Goal: Complete application form: Complete application form

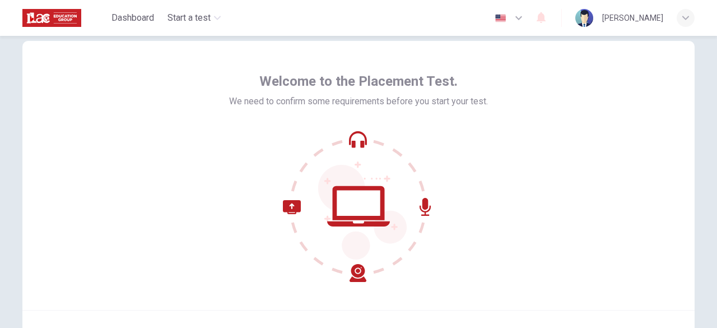
scroll to position [138, 0]
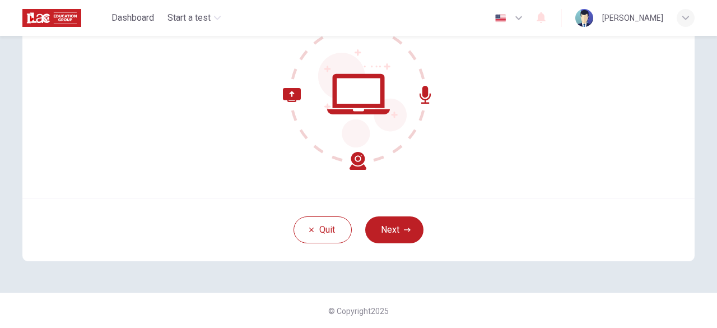
click at [388, 225] on button "Next" at bounding box center [394, 229] width 58 height 27
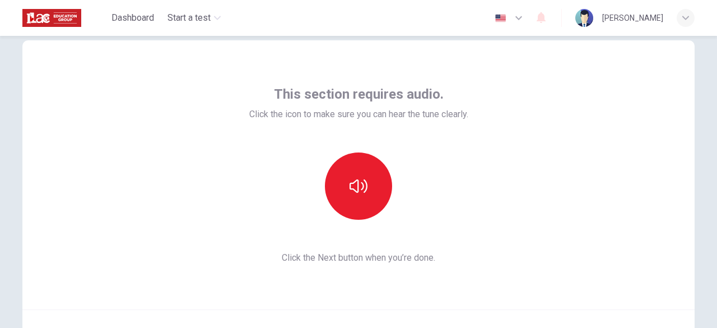
scroll to position [26, 0]
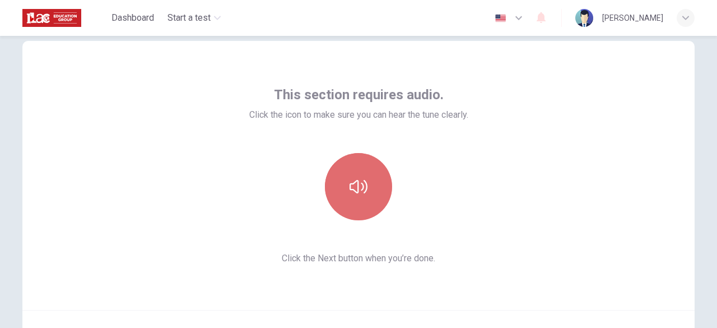
click at [368, 175] on button "button" at bounding box center [358, 186] width 67 height 67
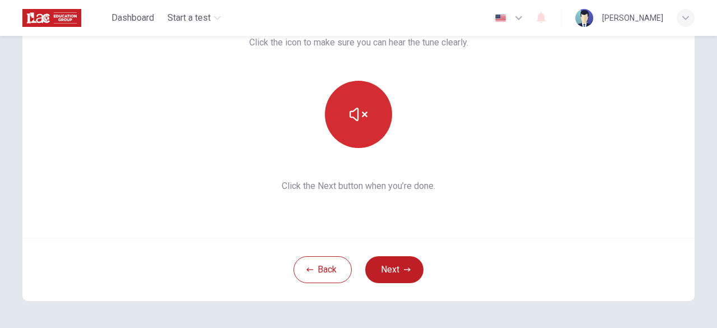
scroll to position [138, 0]
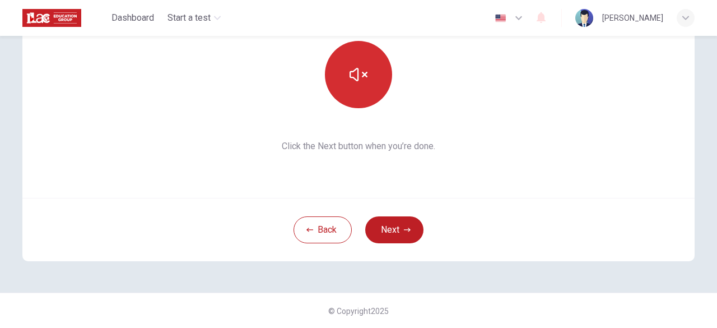
click at [376, 80] on button "button" at bounding box center [358, 74] width 67 height 67
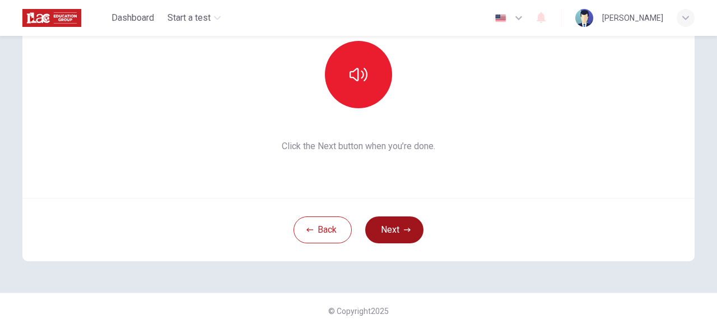
click at [411, 226] on button "Next" at bounding box center [394, 229] width 58 height 27
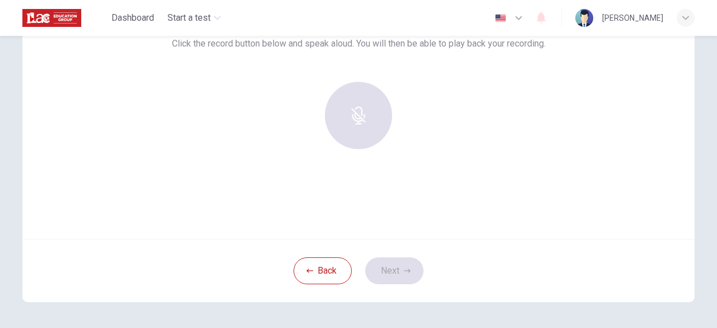
scroll to position [82, 0]
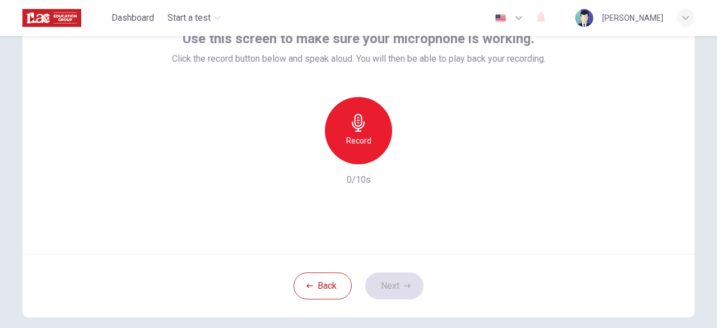
click at [360, 141] on h6 "Record" at bounding box center [358, 140] width 25 height 13
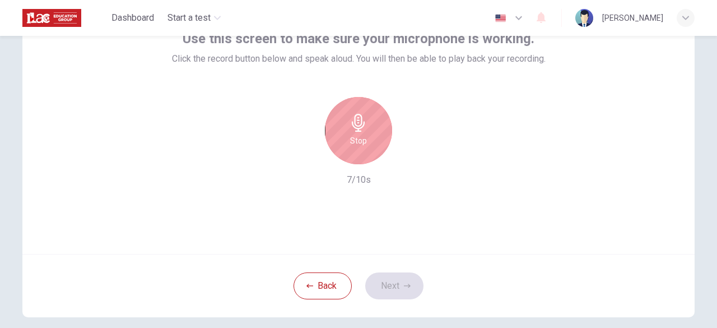
click at [360, 141] on h6 "Stop" at bounding box center [358, 140] width 17 height 13
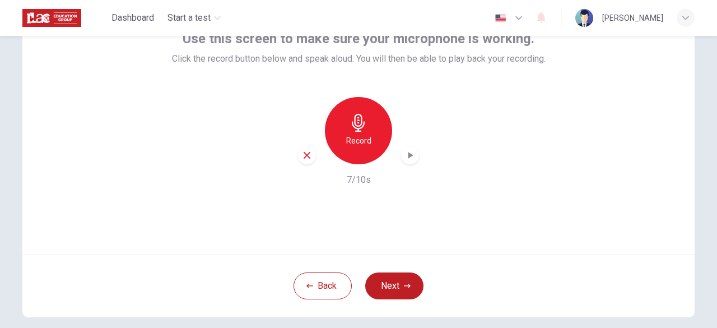
click at [410, 158] on icon "button" at bounding box center [409, 155] width 11 height 11
click at [395, 285] on button "Next" at bounding box center [394, 285] width 58 height 27
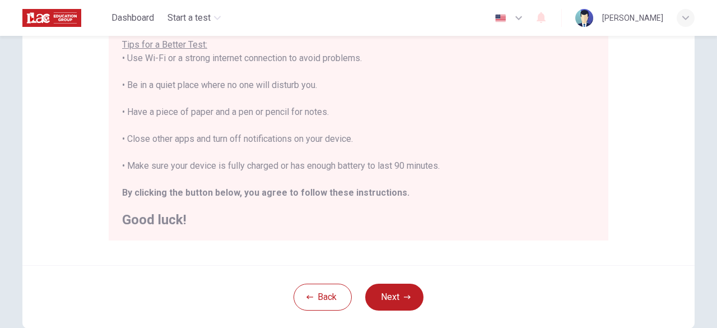
scroll to position [250, 0]
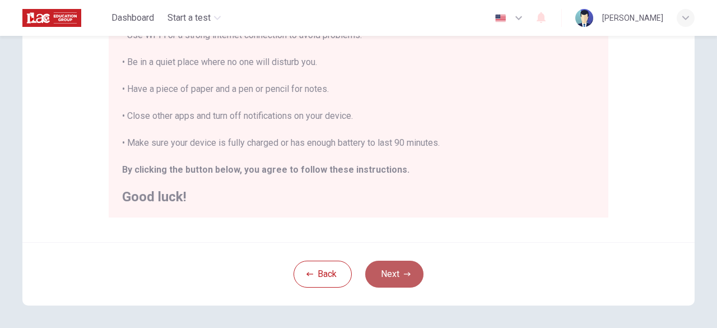
click at [384, 265] on button "Next" at bounding box center [394, 274] width 58 height 27
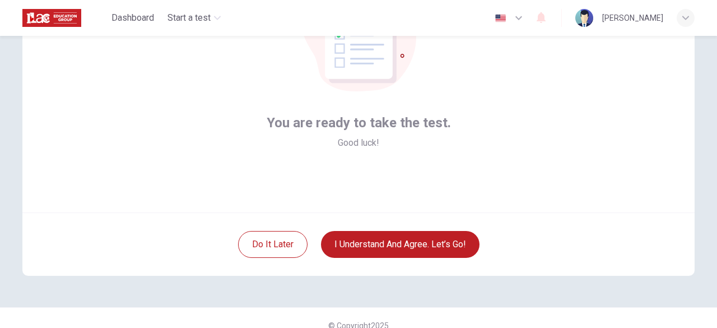
scroll to position [138, 0]
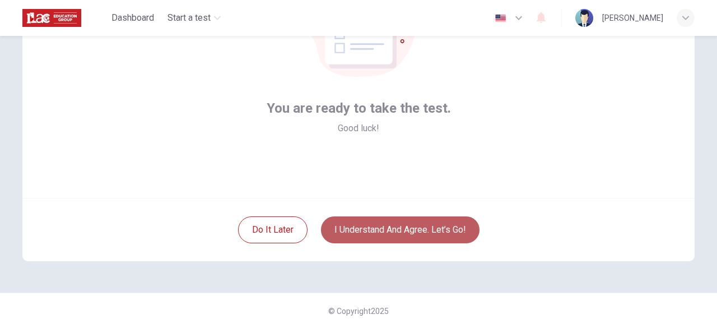
click at [388, 233] on button "I understand and agree. Let’s go!" at bounding box center [400, 229] width 159 height 27
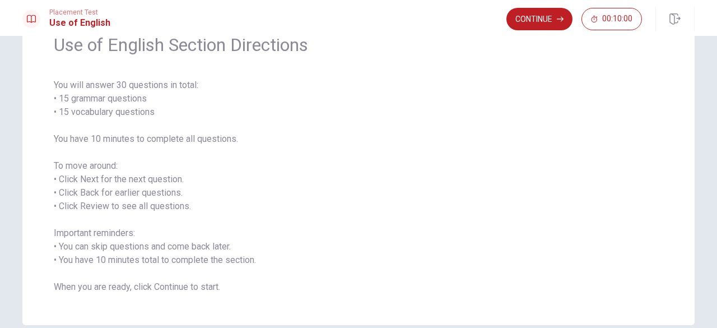
scroll to position [111, 0]
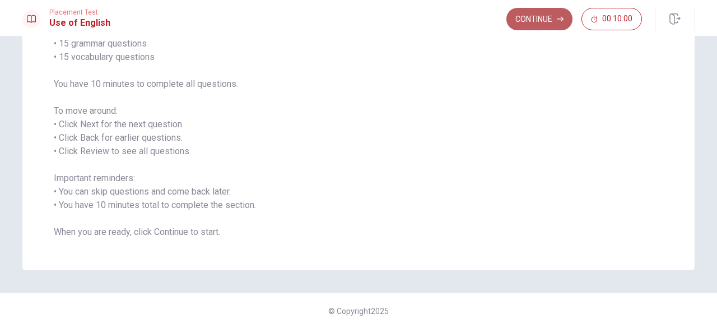
click at [532, 12] on button "Continue" at bounding box center [539, 19] width 66 height 22
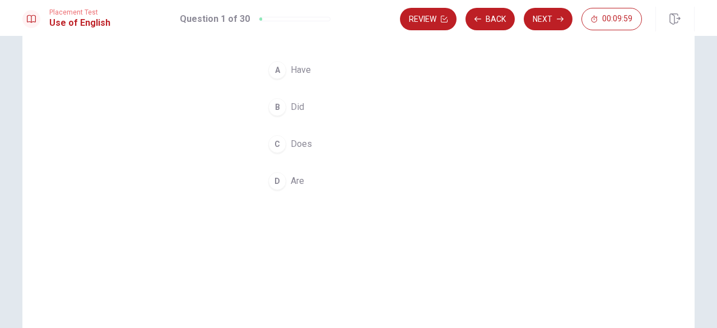
scroll to position [0, 0]
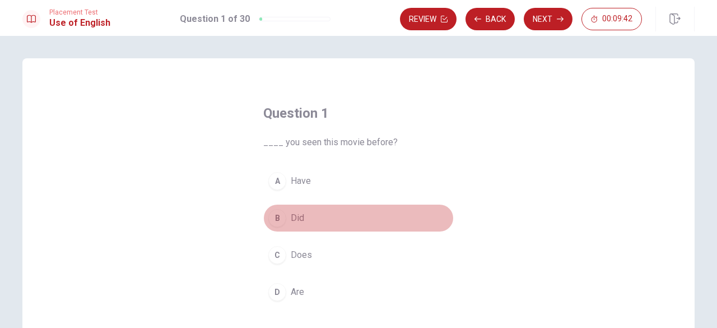
click at [283, 217] on button "B Did" at bounding box center [358, 218] width 190 height 28
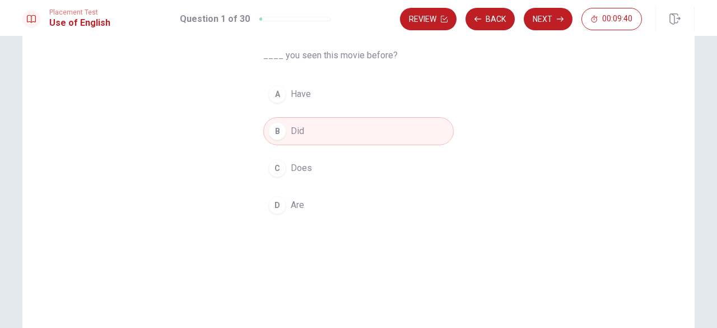
scroll to position [112, 0]
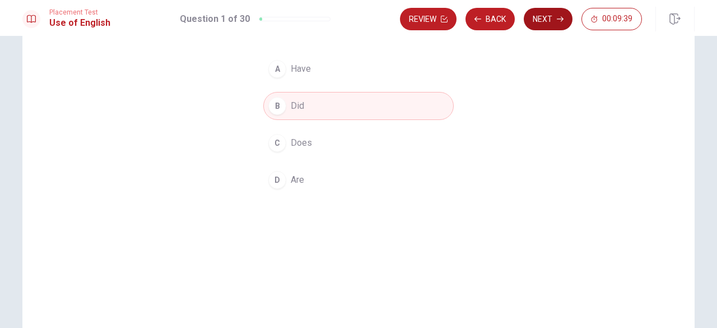
click at [551, 14] on button "Next" at bounding box center [548, 19] width 49 height 22
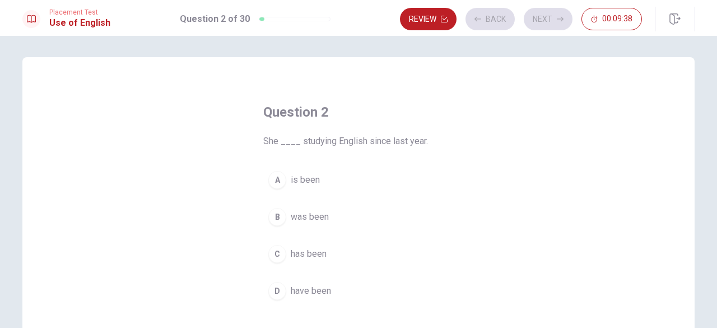
scroll to position [0, 0]
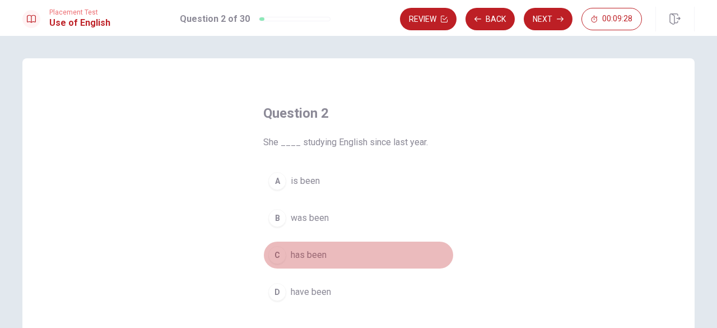
click at [318, 257] on span "has been" at bounding box center [309, 254] width 36 height 13
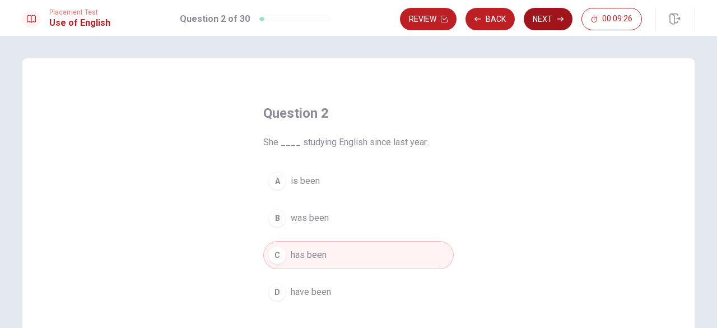
click at [547, 25] on button "Next" at bounding box center [548, 19] width 49 height 22
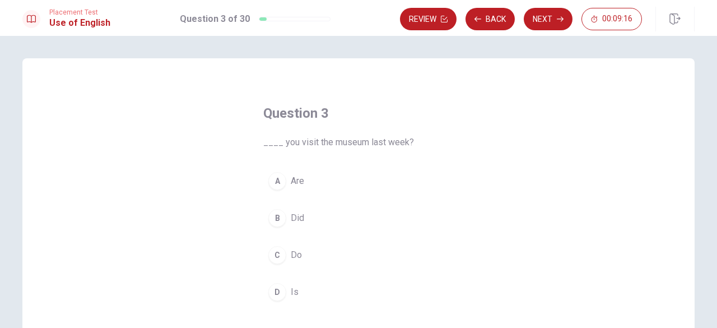
click at [282, 218] on div "B" at bounding box center [277, 218] width 18 height 18
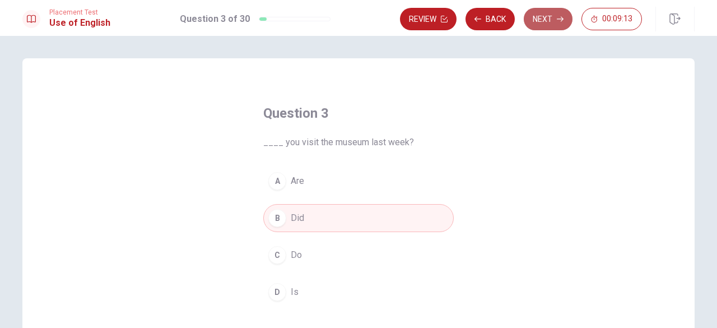
click at [546, 24] on button "Next" at bounding box center [548, 19] width 49 height 22
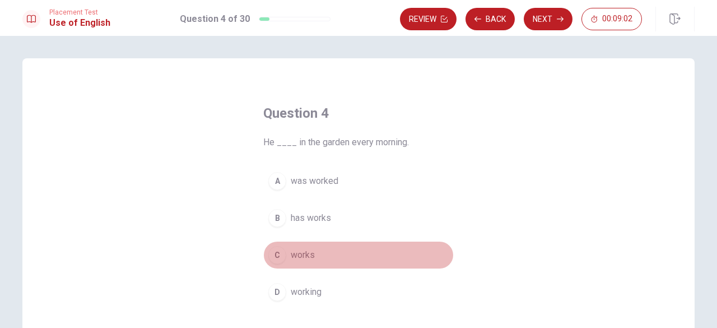
click at [279, 256] on div "C" at bounding box center [277, 255] width 18 height 18
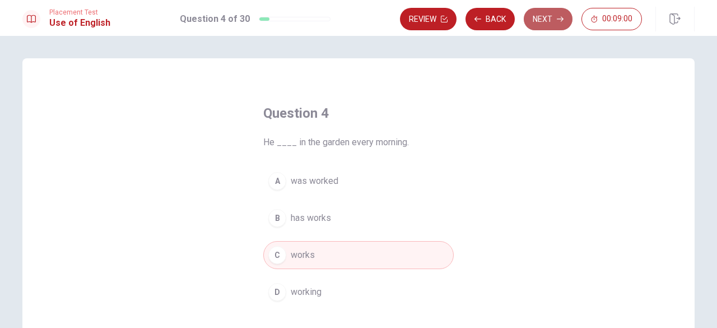
click at [555, 19] on button "Next" at bounding box center [548, 19] width 49 height 22
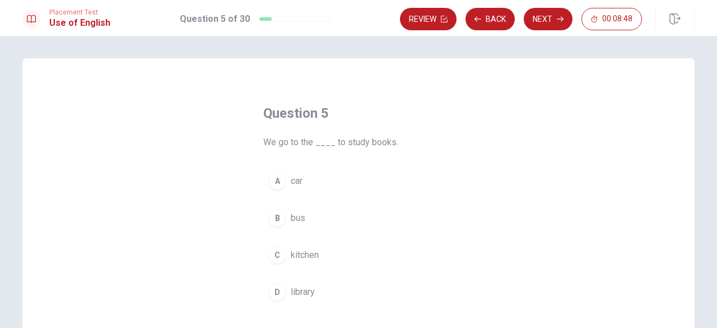
click at [301, 291] on span "library" at bounding box center [303, 291] width 24 height 13
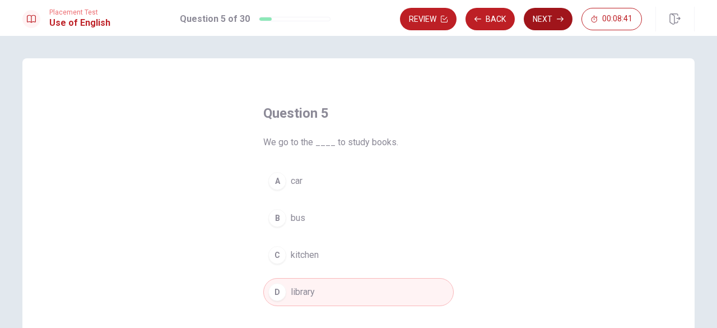
click at [567, 17] on button "Next" at bounding box center [548, 19] width 49 height 22
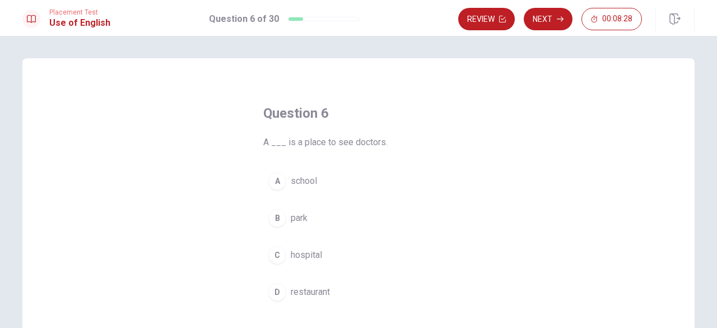
click at [282, 249] on div "C" at bounding box center [277, 255] width 18 height 18
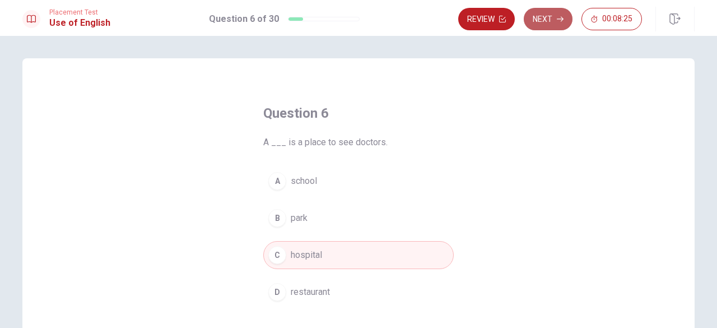
click at [548, 24] on button "Next" at bounding box center [548, 19] width 49 height 22
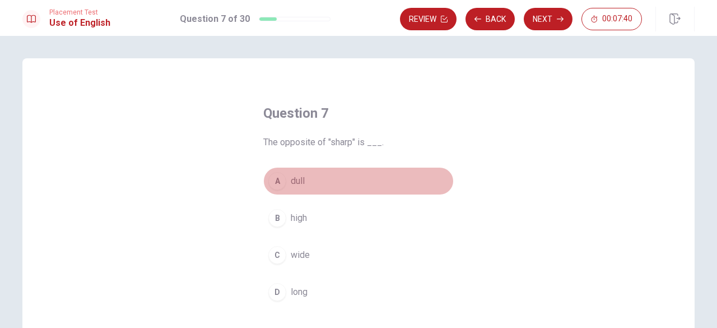
click at [283, 183] on button "A dull" at bounding box center [358, 181] width 190 height 28
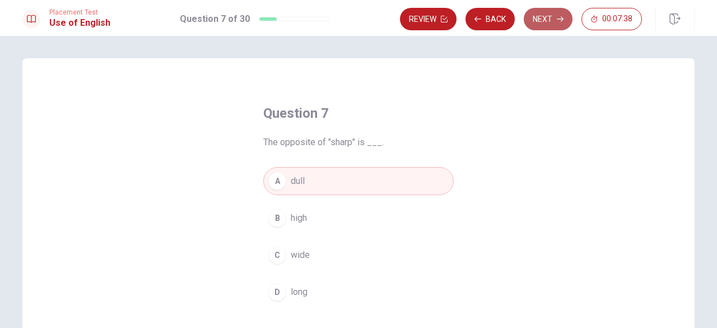
click at [548, 16] on button "Next" at bounding box center [548, 19] width 49 height 22
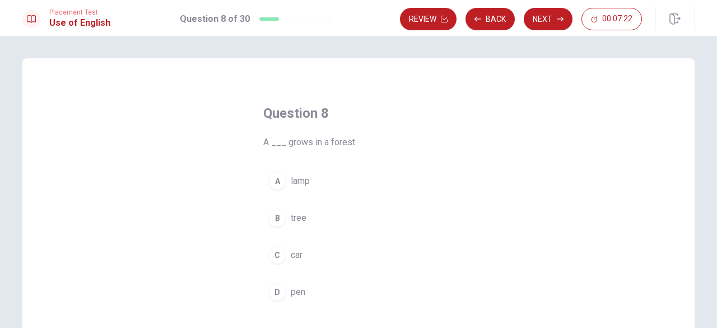
click at [293, 221] on span "tree" at bounding box center [299, 217] width 16 height 13
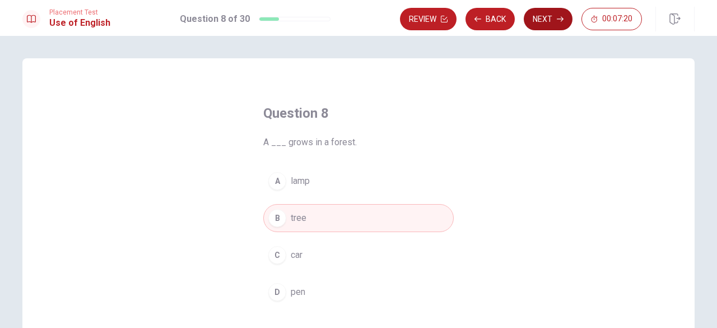
click at [550, 20] on button "Next" at bounding box center [548, 19] width 49 height 22
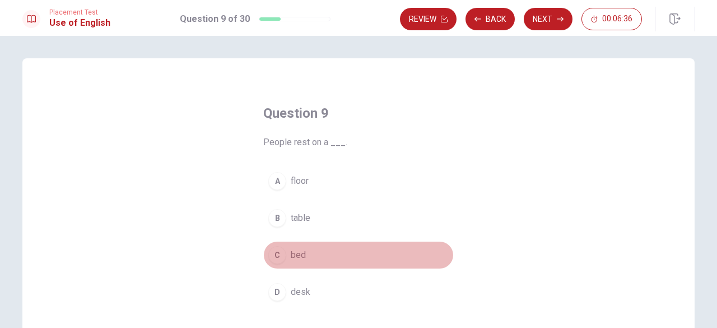
click at [283, 255] on button "C bed" at bounding box center [358, 255] width 190 height 28
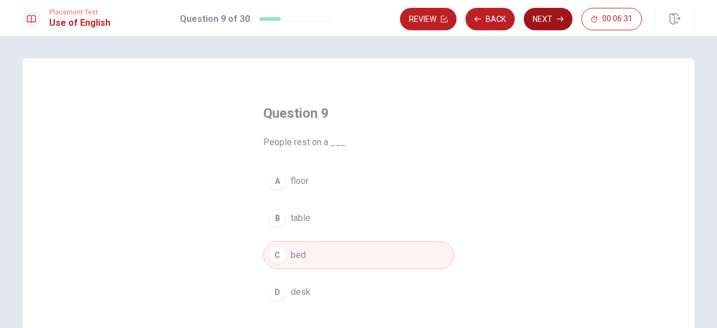
click at [534, 20] on button "Next" at bounding box center [548, 19] width 49 height 22
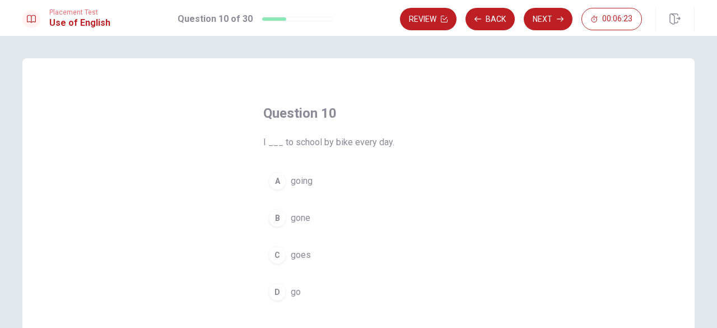
click at [285, 290] on button "D go" at bounding box center [358, 292] width 190 height 28
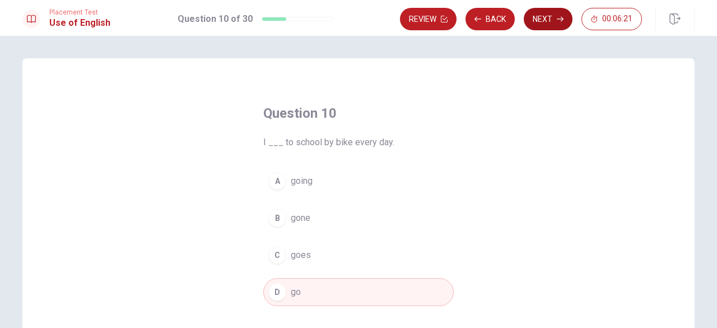
click at [543, 20] on button "Next" at bounding box center [548, 19] width 49 height 22
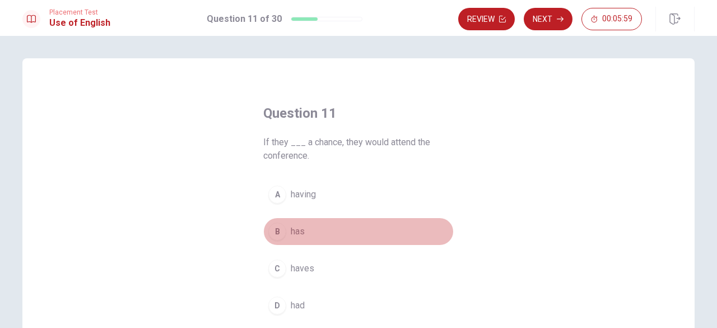
click at [279, 229] on div "B" at bounding box center [277, 231] width 18 height 18
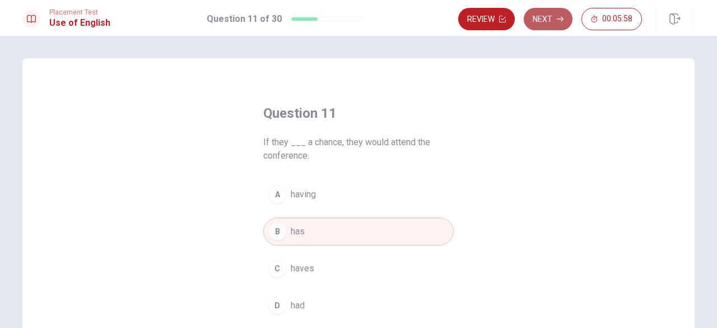
click at [559, 18] on icon "button" at bounding box center [560, 19] width 7 height 7
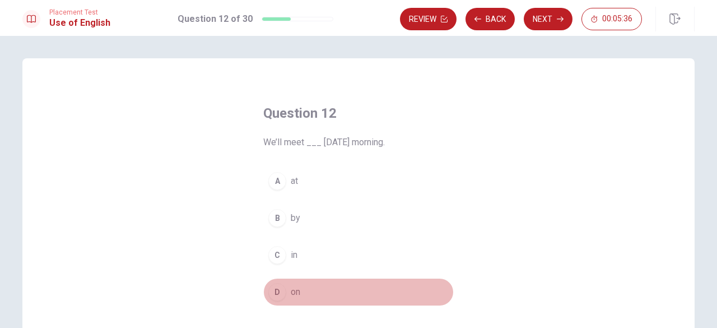
click at [279, 291] on div "D" at bounding box center [277, 292] width 18 height 18
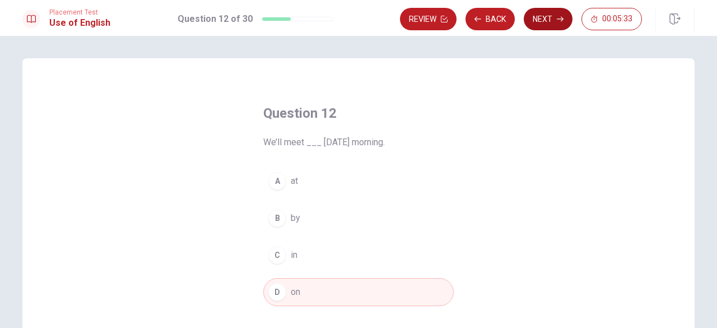
click at [546, 13] on button "Next" at bounding box center [548, 19] width 49 height 22
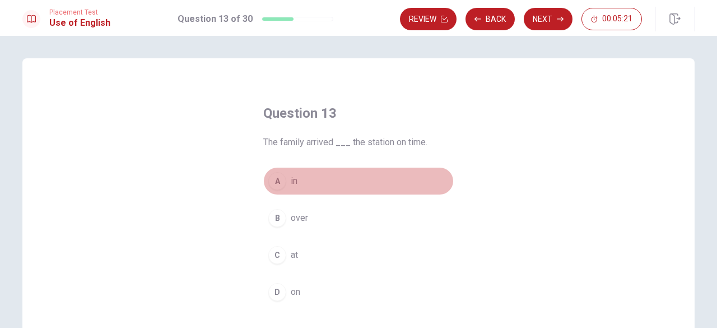
click at [273, 182] on div "A" at bounding box center [277, 181] width 18 height 18
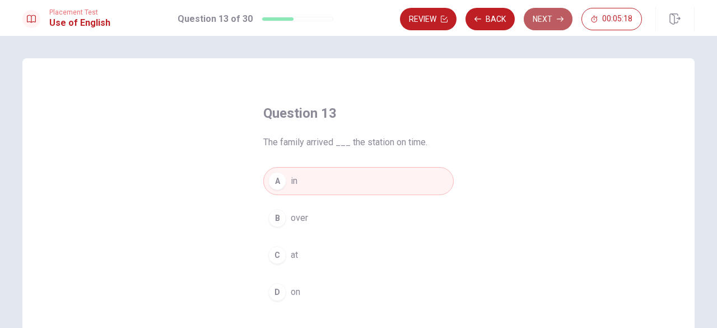
click at [542, 21] on button "Next" at bounding box center [548, 19] width 49 height 22
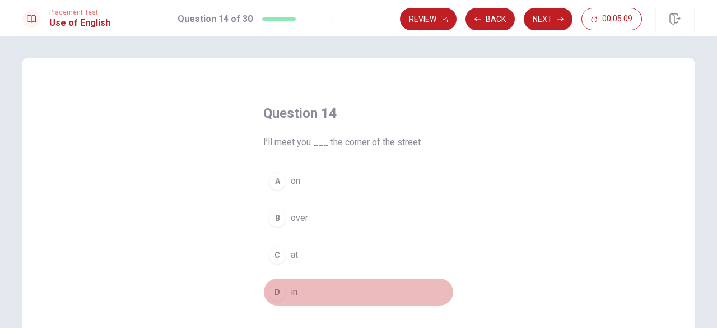
click at [275, 296] on div "D" at bounding box center [277, 292] width 18 height 18
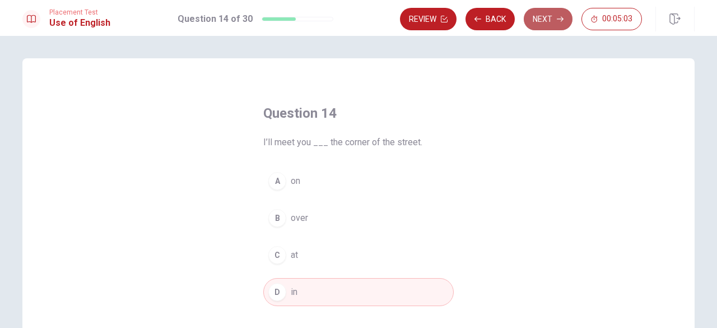
click at [549, 22] on button "Next" at bounding box center [548, 19] width 49 height 22
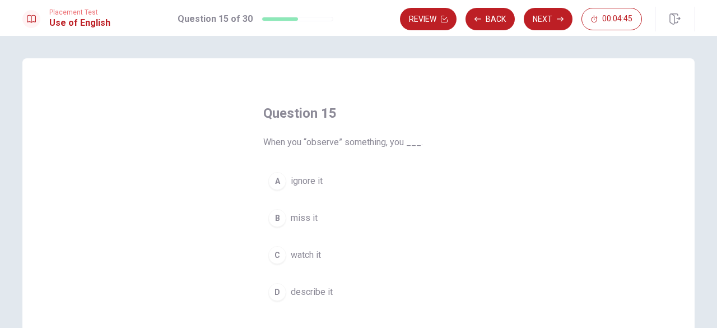
click at [314, 256] on span "watch it" at bounding box center [306, 254] width 30 height 13
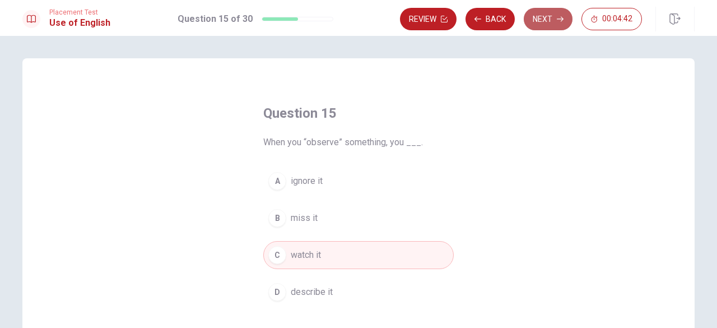
click at [547, 22] on button "Next" at bounding box center [548, 19] width 49 height 22
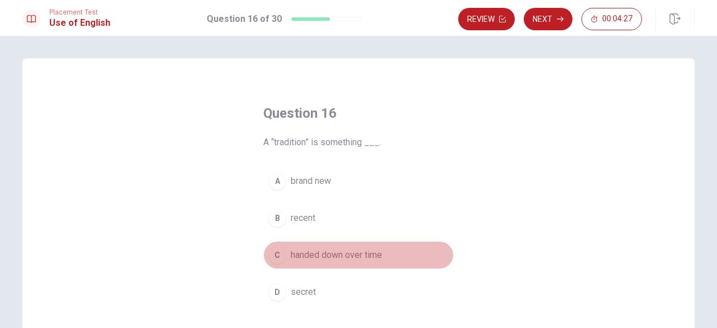
click at [369, 253] on span "handed down over time" at bounding box center [336, 254] width 91 height 13
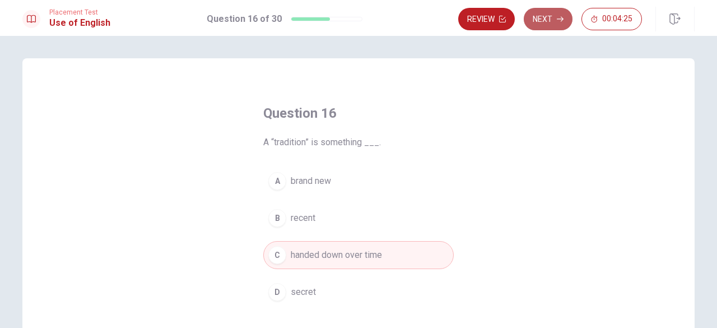
click at [547, 20] on button "Next" at bounding box center [548, 19] width 49 height 22
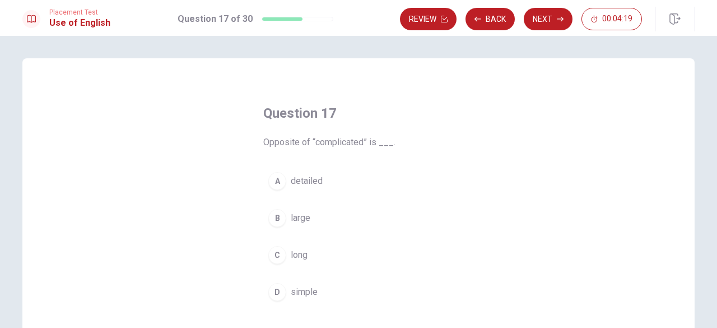
click at [275, 295] on div "D" at bounding box center [277, 292] width 18 height 18
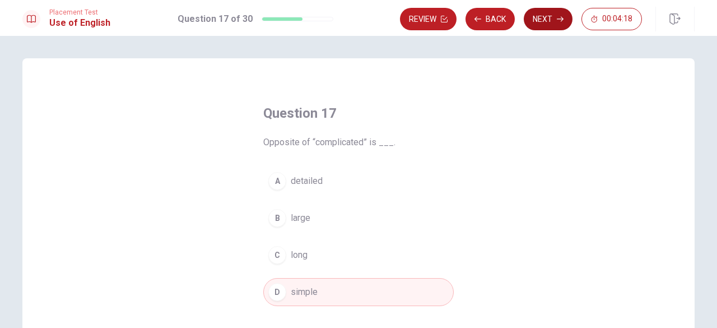
click at [544, 25] on button "Next" at bounding box center [548, 19] width 49 height 22
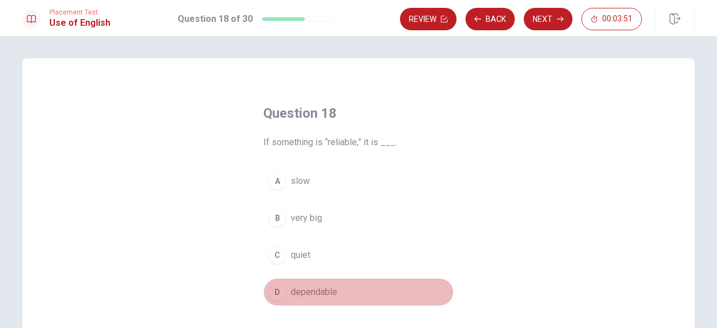
click at [332, 291] on span "dependable" at bounding box center [314, 291] width 47 height 13
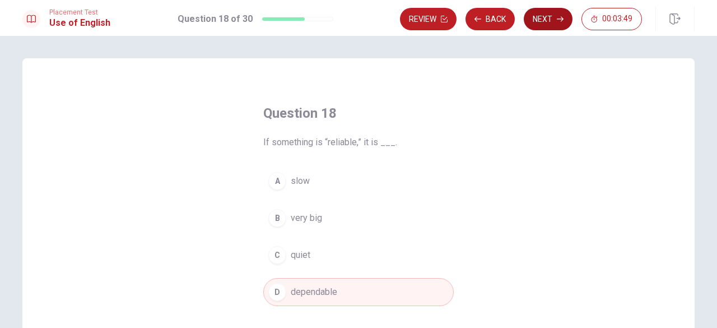
click at [552, 21] on button "Next" at bounding box center [548, 19] width 49 height 22
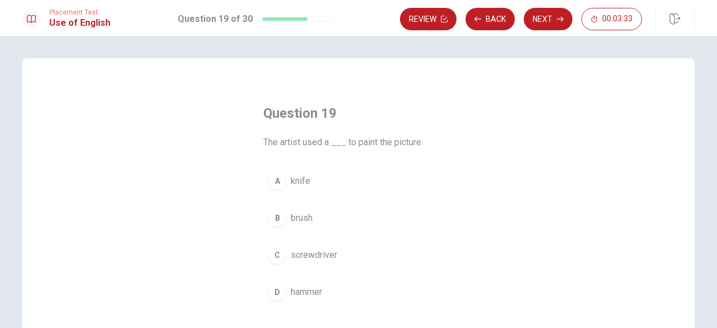
click at [304, 218] on span "brush" at bounding box center [302, 217] width 22 height 13
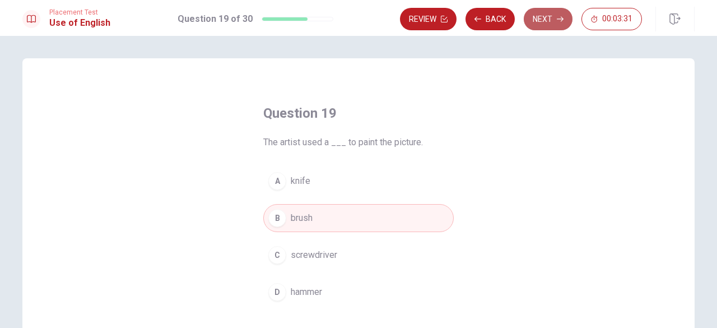
click at [561, 22] on icon "button" at bounding box center [560, 19] width 7 height 7
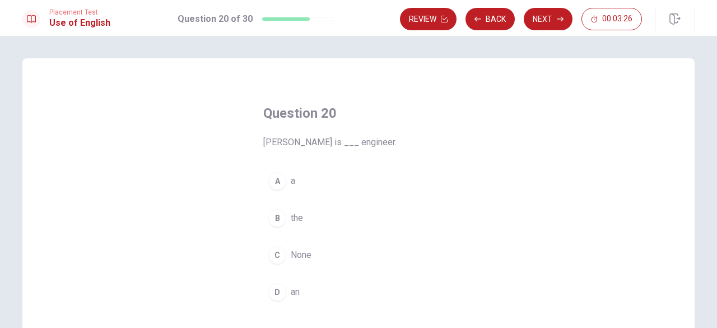
click at [273, 296] on div "D" at bounding box center [277, 292] width 18 height 18
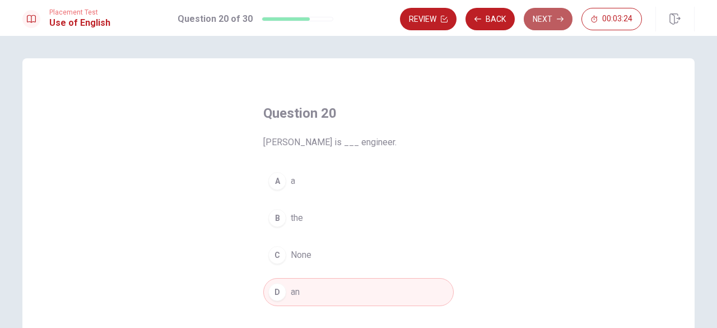
click at [538, 16] on button "Next" at bounding box center [548, 19] width 49 height 22
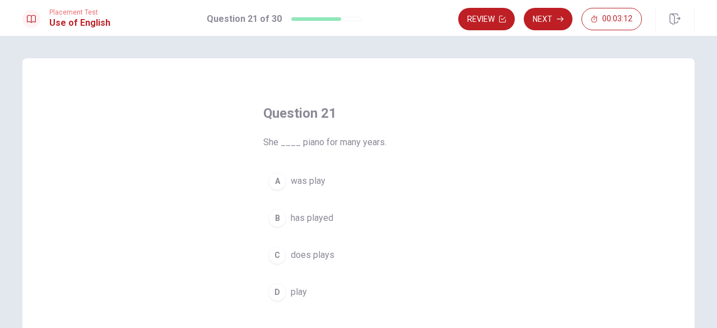
click at [276, 217] on div "B" at bounding box center [277, 218] width 18 height 18
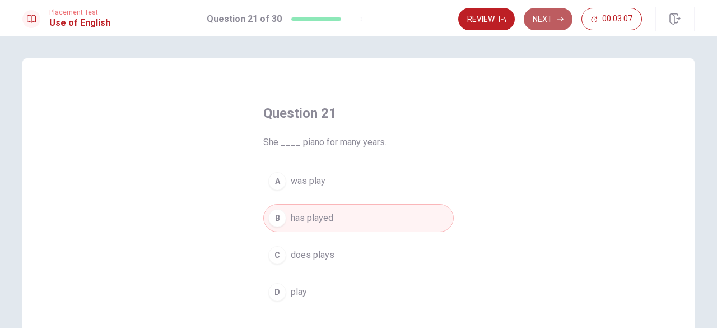
click at [547, 17] on button "Next" at bounding box center [548, 19] width 49 height 22
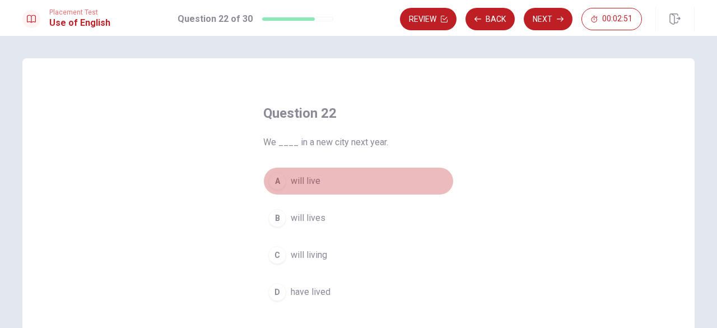
click at [276, 182] on div "A" at bounding box center [277, 181] width 18 height 18
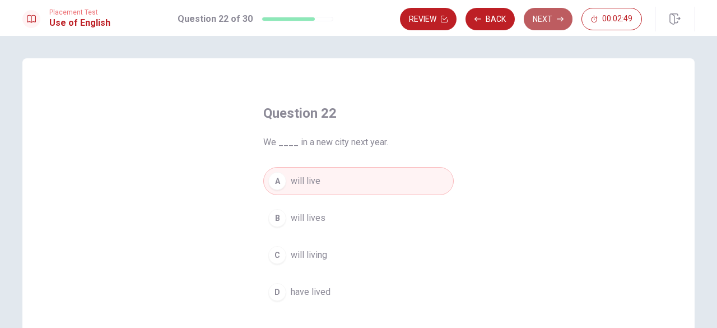
click at [541, 25] on button "Next" at bounding box center [548, 19] width 49 height 22
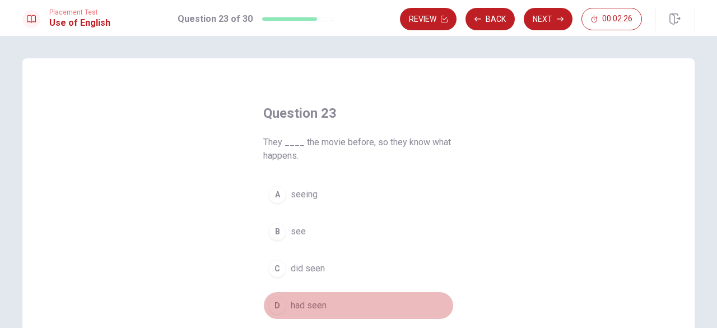
click at [280, 301] on div "D" at bounding box center [277, 305] width 18 height 18
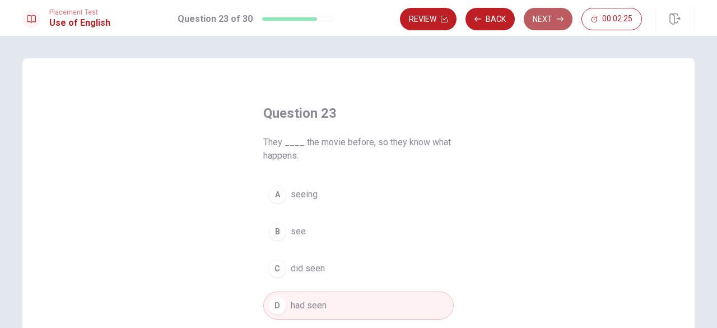
click at [557, 24] on button "Next" at bounding box center [548, 19] width 49 height 22
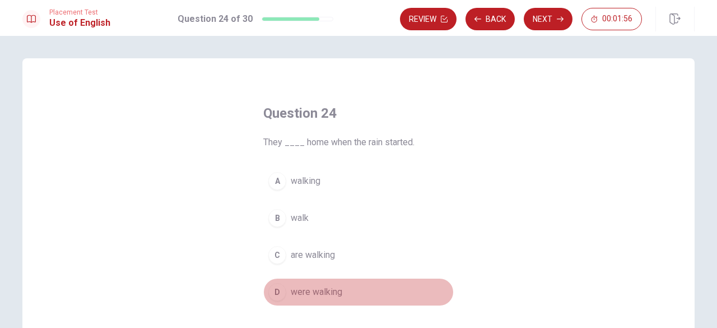
click at [276, 290] on div "D" at bounding box center [277, 292] width 18 height 18
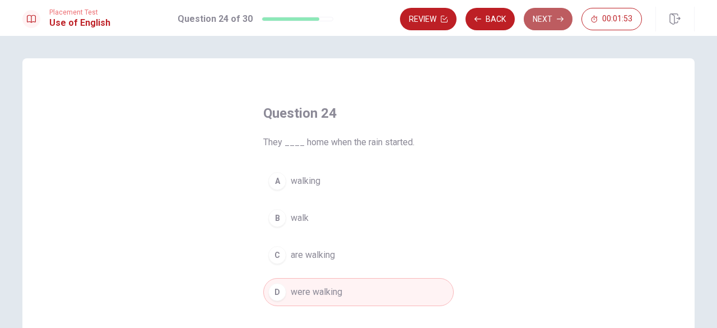
click at [548, 21] on button "Next" at bounding box center [548, 19] width 49 height 22
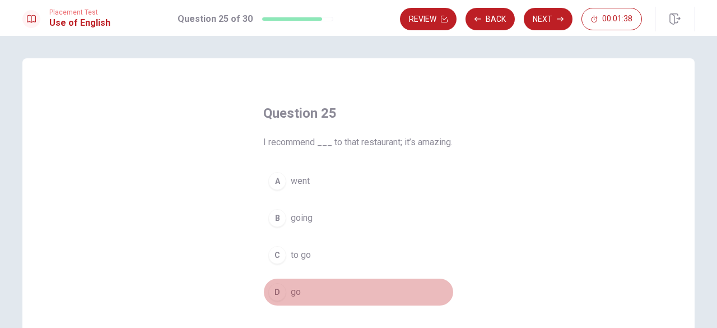
click at [272, 301] on div "D" at bounding box center [277, 292] width 18 height 18
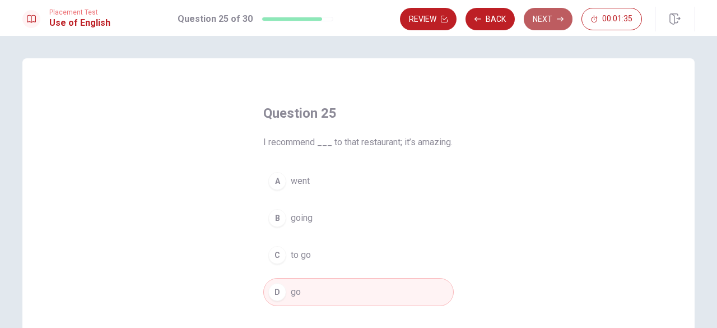
click at [545, 17] on button "Next" at bounding box center [548, 19] width 49 height 22
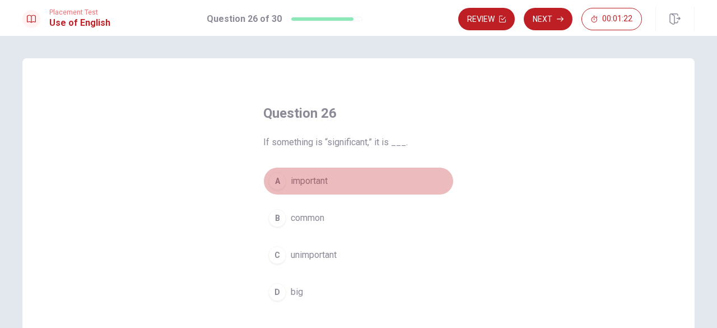
click at [293, 179] on span "important" at bounding box center [309, 180] width 37 height 13
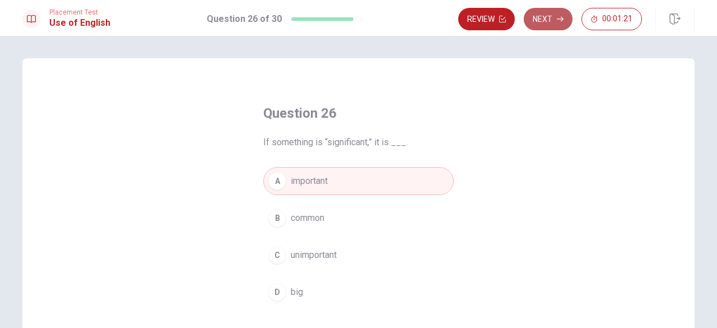
click at [538, 18] on button "Next" at bounding box center [548, 19] width 49 height 22
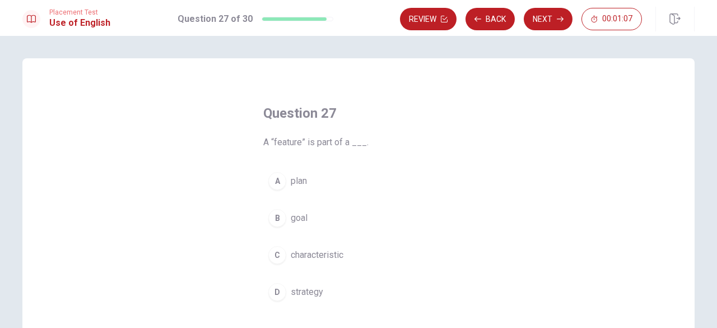
click at [280, 249] on div "C" at bounding box center [277, 255] width 18 height 18
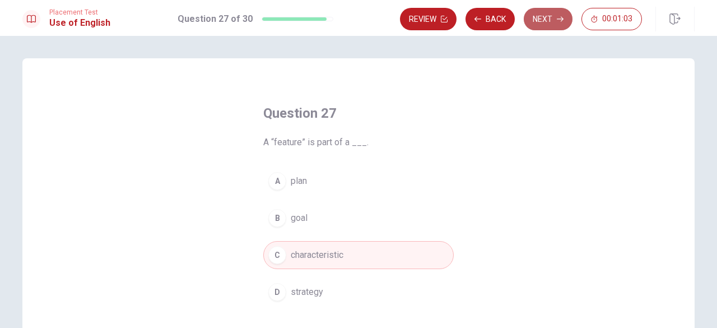
click at [547, 20] on button "Next" at bounding box center [548, 19] width 49 height 22
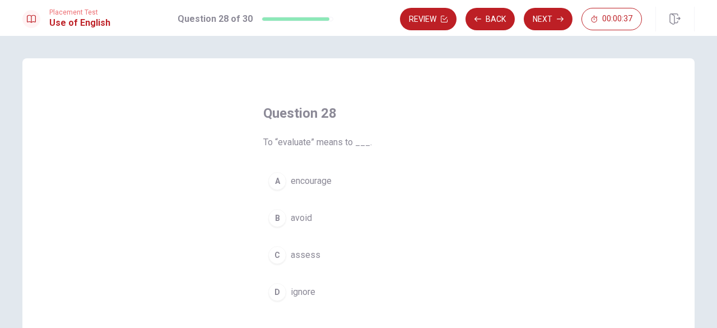
click at [319, 184] on span "encourage" at bounding box center [311, 180] width 41 height 13
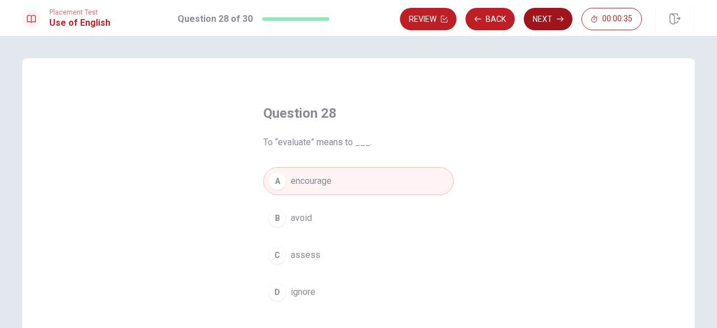
click at [546, 16] on button "Next" at bounding box center [548, 19] width 49 height 22
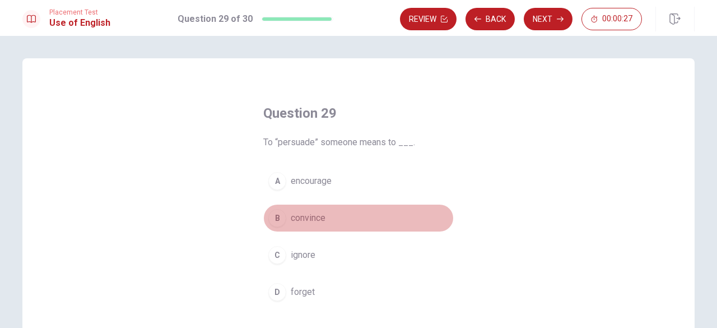
click at [305, 221] on span "convince" at bounding box center [308, 217] width 35 height 13
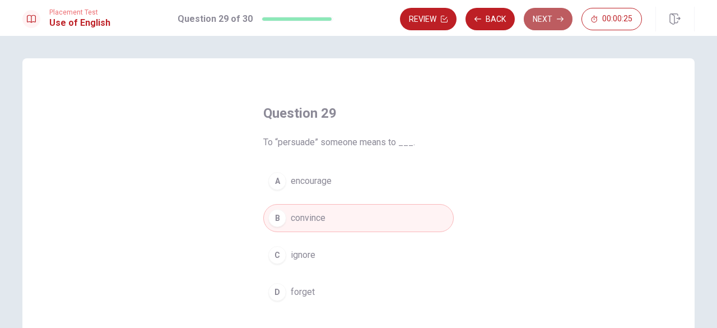
click at [541, 20] on button "Next" at bounding box center [548, 19] width 49 height 22
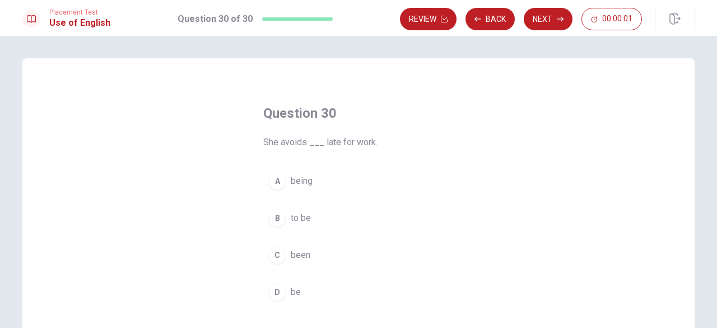
click at [278, 252] on div "C" at bounding box center [277, 255] width 18 height 18
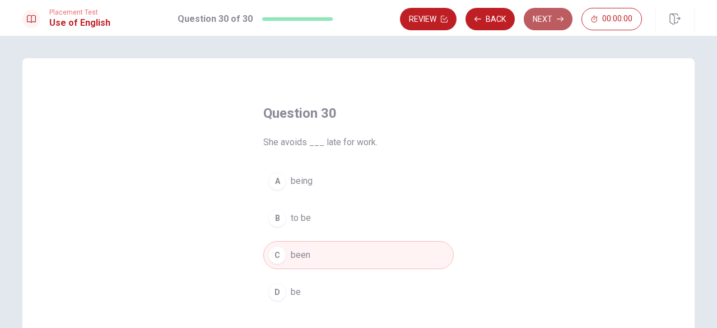
click at [545, 19] on button "Next" at bounding box center [548, 19] width 49 height 22
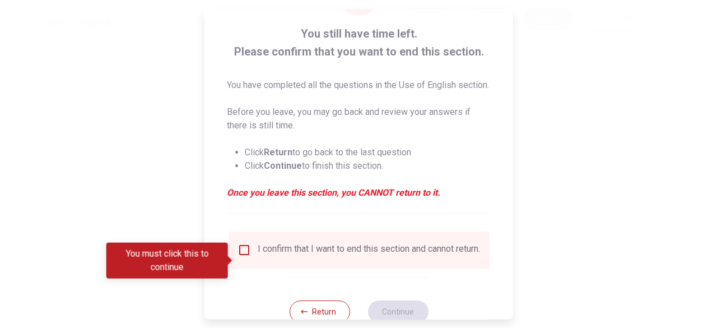
scroll to position [103, 0]
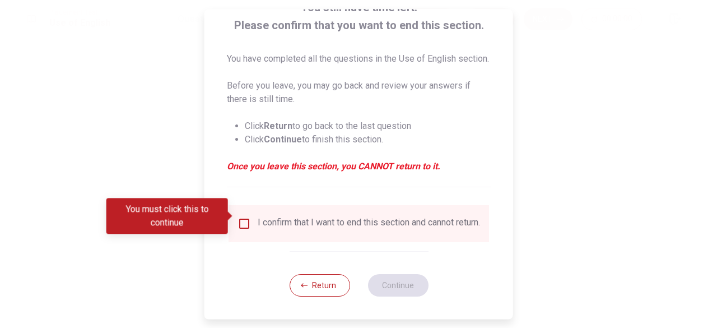
click at [280, 217] on div "I confirm that I want to end this section and cannot return." at bounding box center [369, 223] width 222 height 13
click at [248, 217] on input "You must click this to continue" at bounding box center [244, 223] width 13 height 13
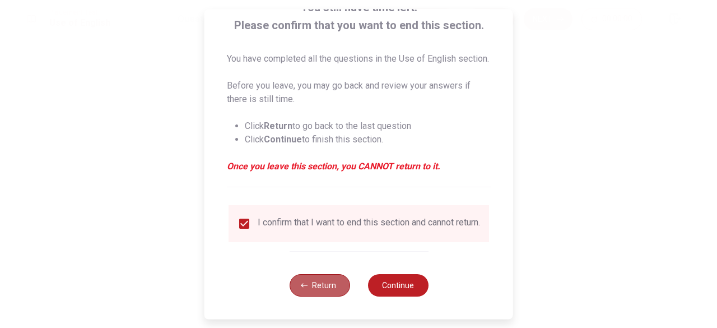
click at [316, 281] on button "Return" at bounding box center [319, 285] width 61 height 22
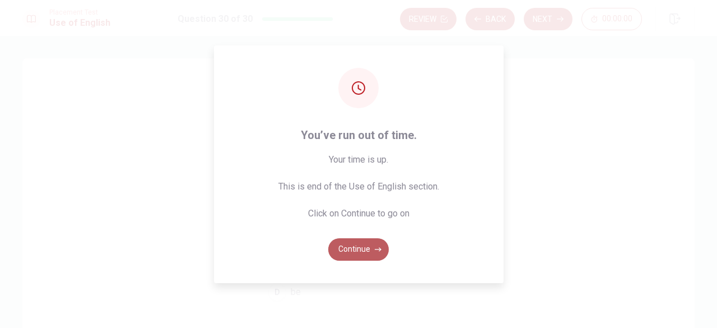
click at [344, 248] on button "Continue" at bounding box center [358, 249] width 61 height 22
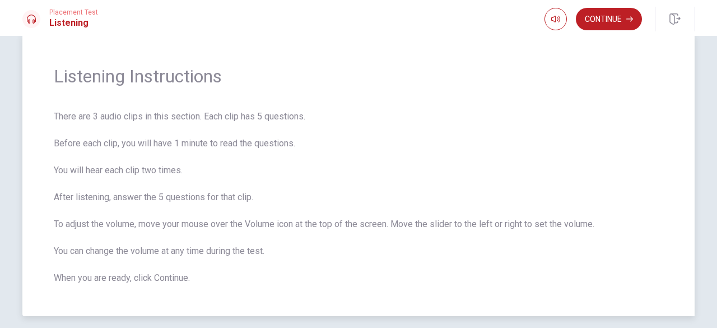
scroll to position [0, 0]
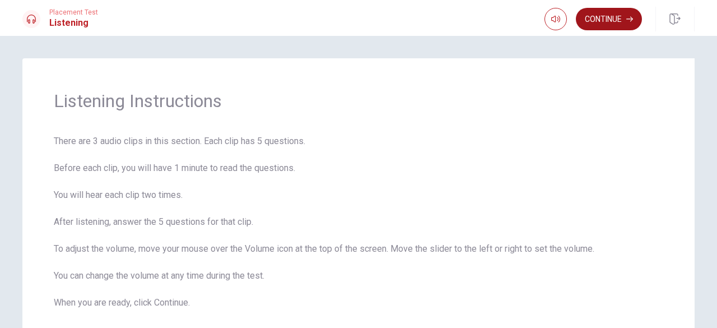
click at [608, 21] on button "Continue" at bounding box center [609, 19] width 66 height 22
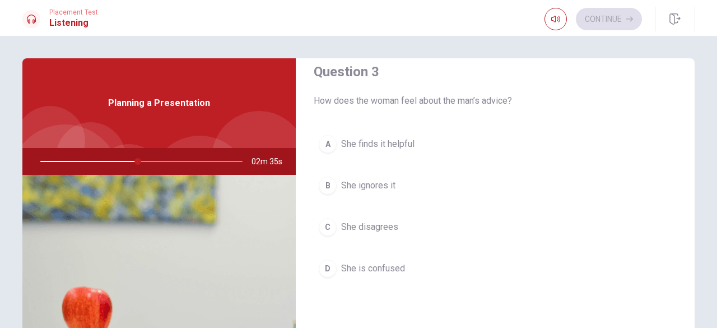
scroll to position [616, 0]
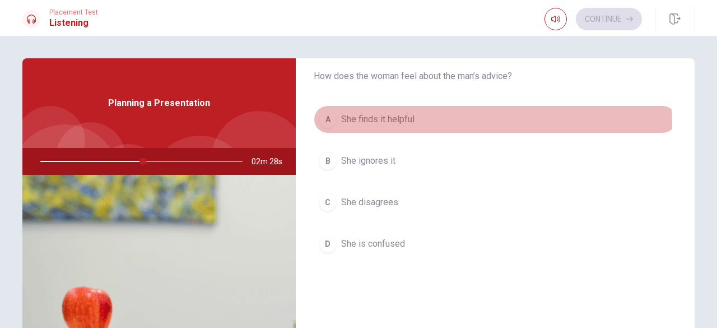
click at [381, 122] on span "She finds it helpful" at bounding box center [377, 119] width 73 height 13
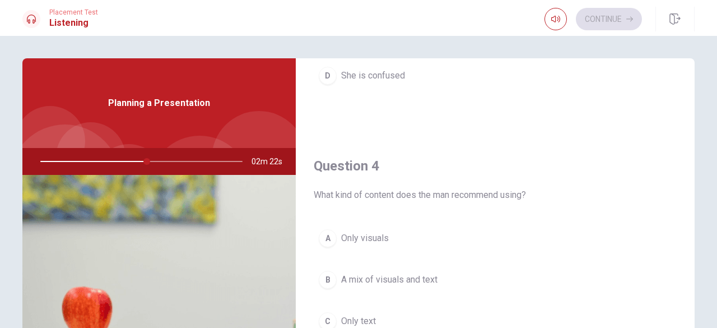
scroll to position [840, 0]
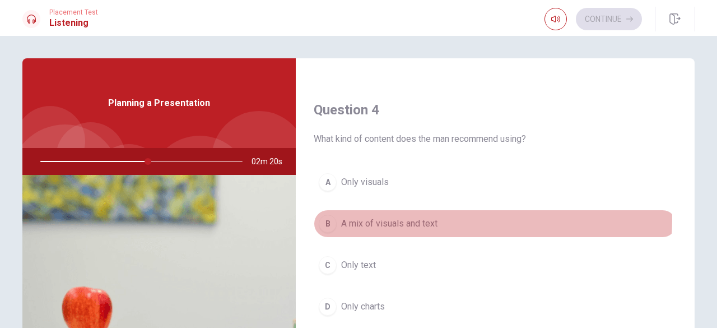
click at [436, 215] on button "B A mix of visuals and text" at bounding box center [495, 224] width 363 height 28
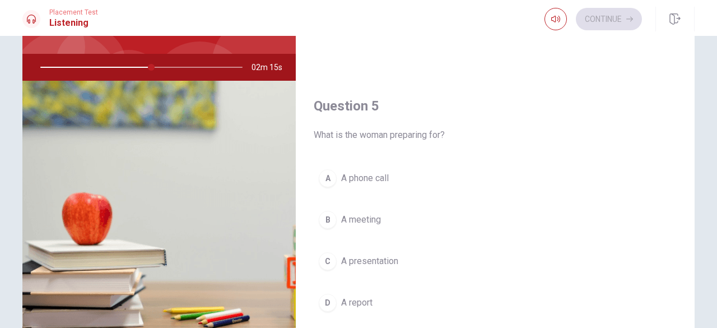
scroll to position [112, 0]
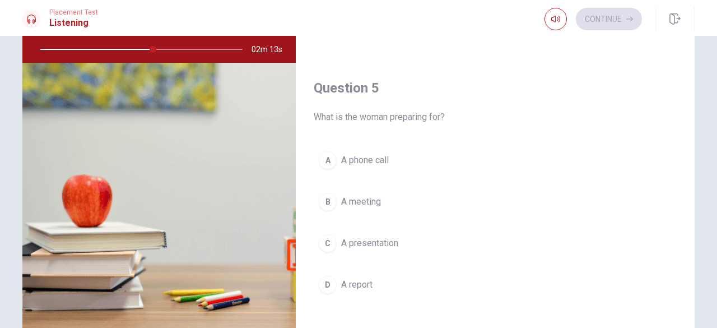
click at [374, 201] on span "A meeting" at bounding box center [361, 201] width 40 height 13
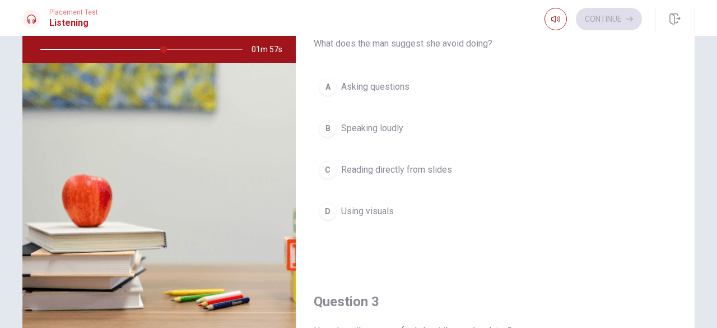
scroll to position [253, 0]
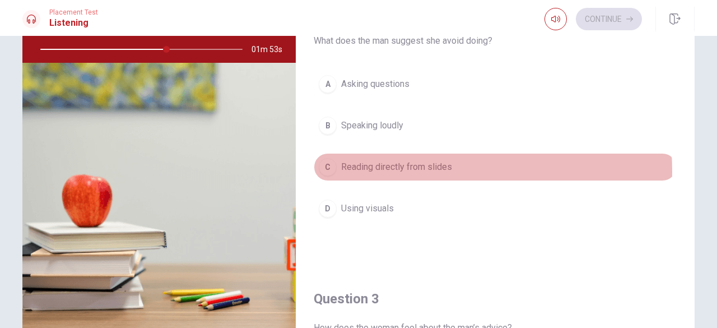
click at [386, 169] on span "Reading directly from slides" at bounding box center [396, 166] width 111 height 13
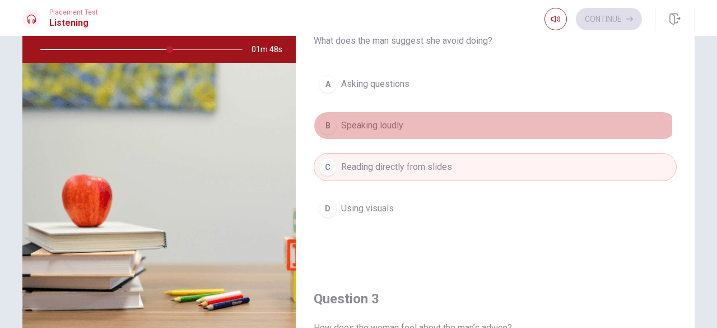
click at [368, 123] on span "Speaking loudly" at bounding box center [372, 125] width 62 height 13
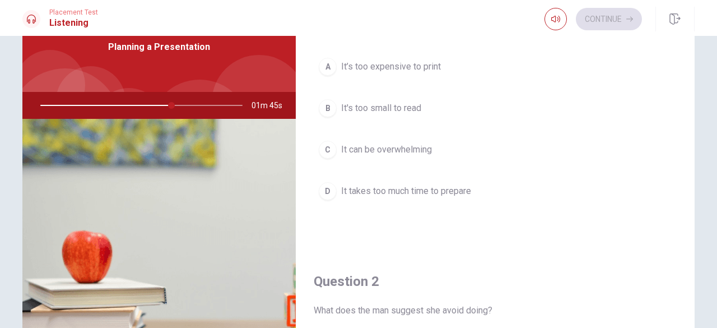
scroll to position [0, 0]
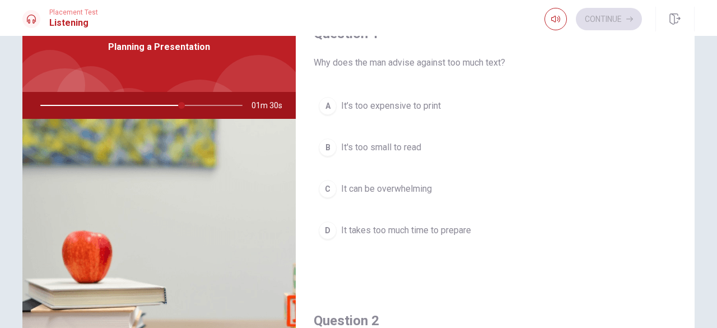
click at [436, 227] on span "It takes too much time to prepare" at bounding box center [406, 230] width 130 height 13
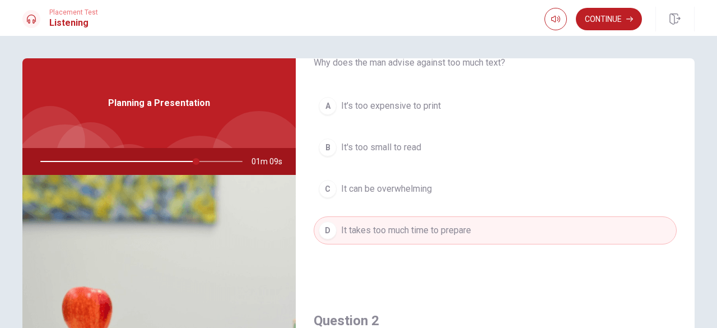
scroll to position [112, 0]
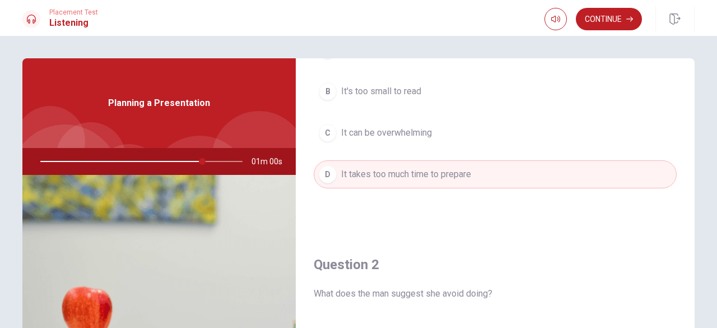
click at [392, 137] on span "It can be overwhelming" at bounding box center [386, 132] width 91 height 13
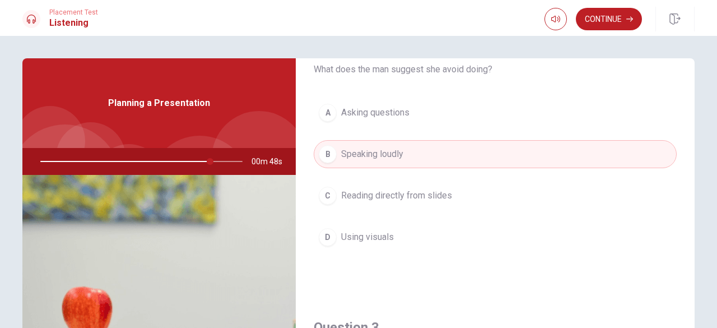
scroll to position [392, 0]
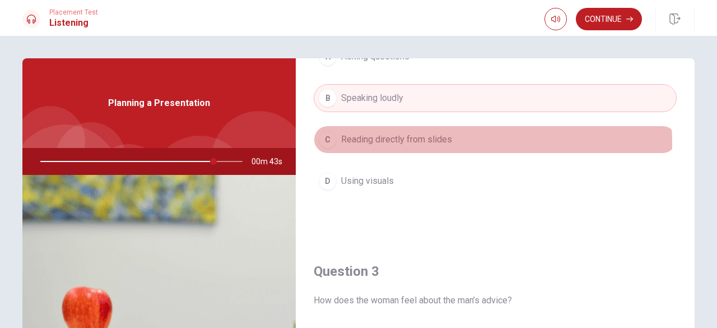
click at [421, 142] on span "Reading directly from slides" at bounding box center [396, 139] width 111 height 13
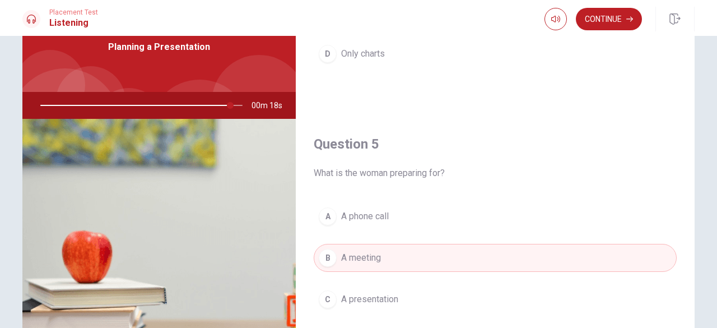
scroll to position [112, 0]
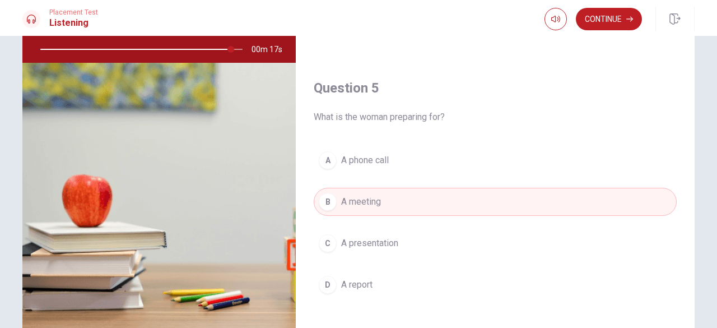
click at [508, 239] on button "C A presentation" at bounding box center [495, 243] width 363 height 28
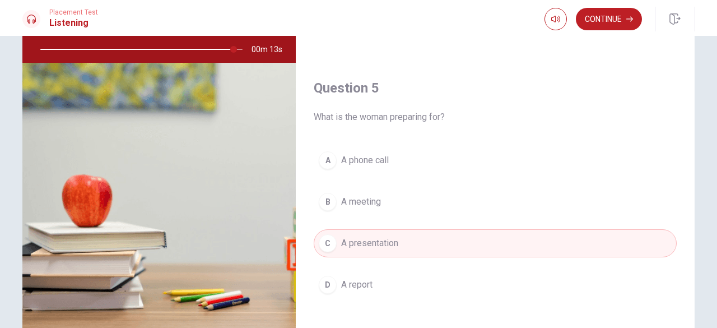
scroll to position [981, 0]
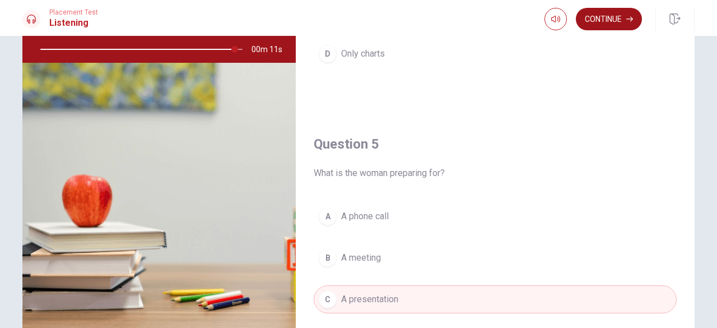
click at [611, 25] on button "Continue" at bounding box center [609, 19] width 66 height 22
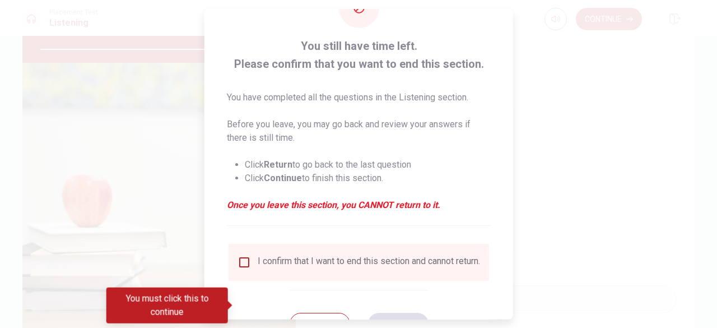
scroll to position [90, 0]
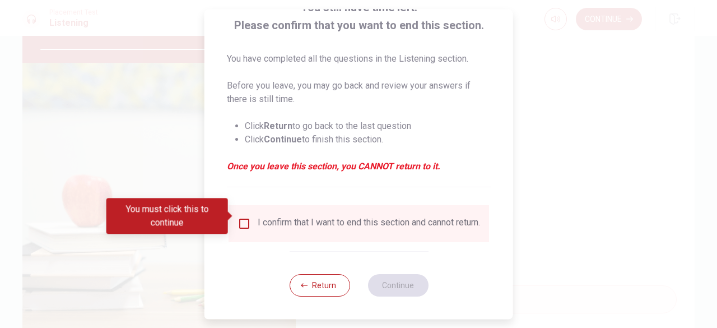
click at [341, 217] on div "I confirm that I want to end this section and cannot return." at bounding box center [369, 223] width 222 height 13
click at [239, 217] on input "You must click this to continue" at bounding box center [244, 223] width 13 height 13
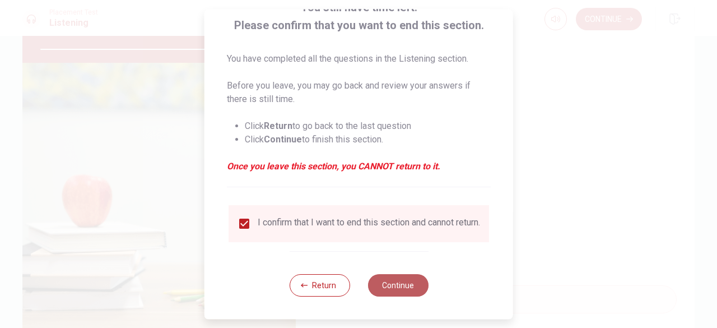
click at [420, 284] on button "Continue" at bounding box center [398, 285] width 61 height 22
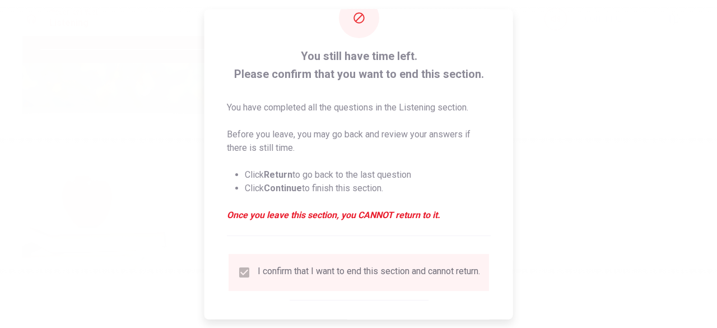
scroll to position [0, 0]
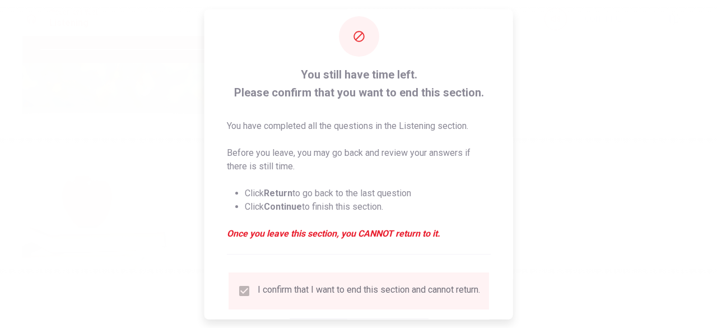
type input "99"
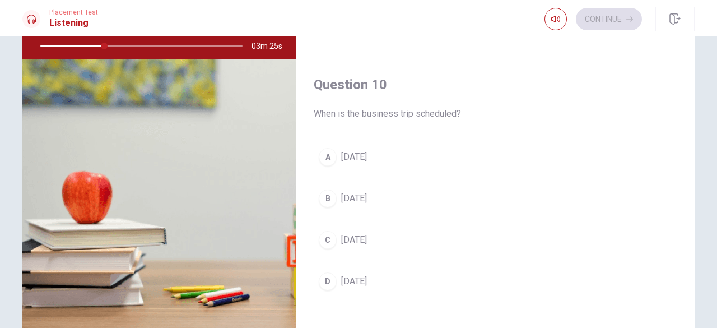
scroll to position [122, 0]
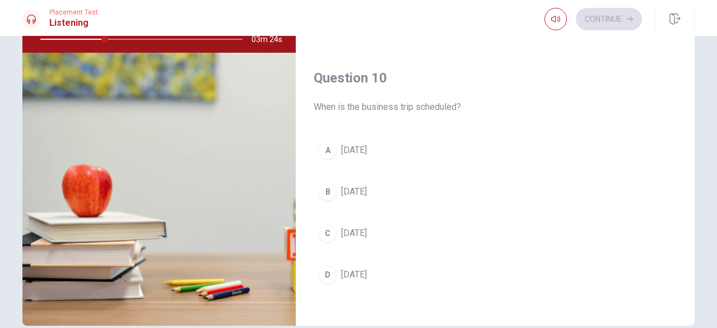
click at [367, 269] on span "[DATE]" at bounding box center [354, 274] width 26 height 13
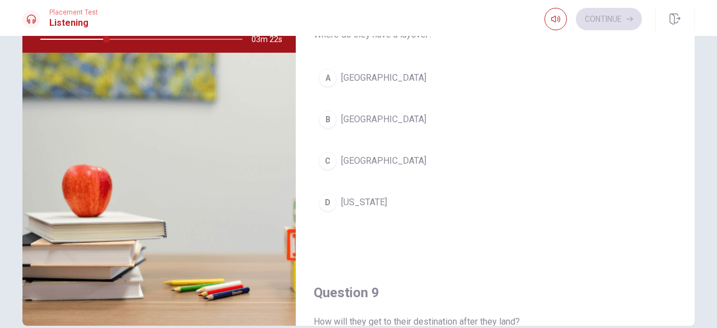
scroll to position [533, 0]
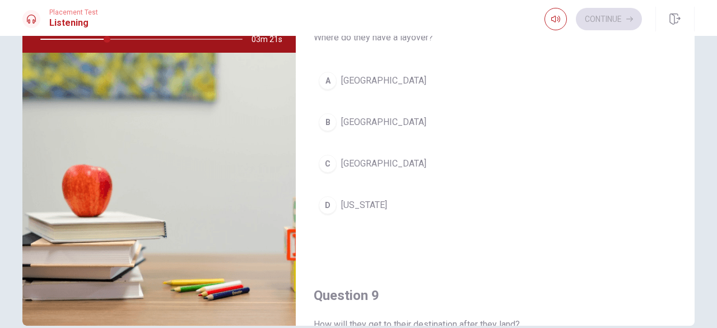
click at [369, 158] on span "[GEOGRAPHIC_DATA]" at bounding box center [383, 163] width 85 height 13
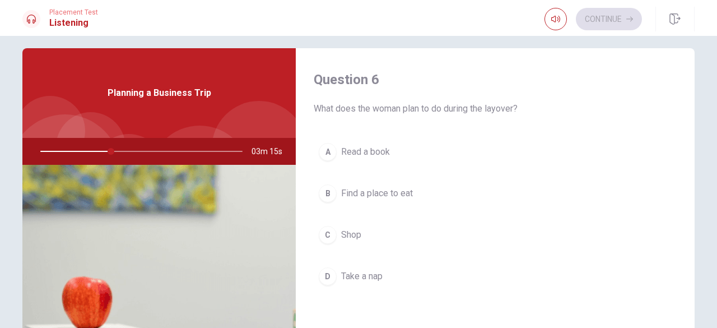
scroll to position [56, 0]
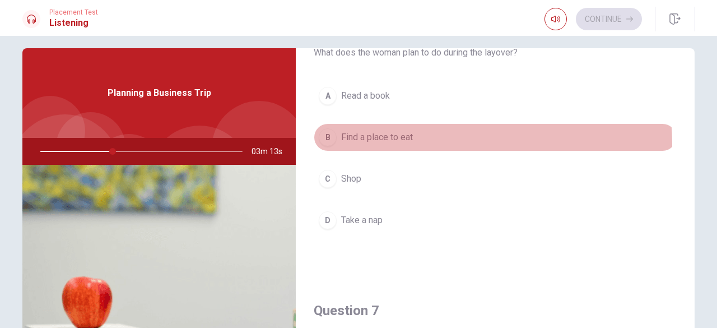
click at [372, 144] on button "B Find a place to eat" at bounding box center [495, 137] width 363 height 28
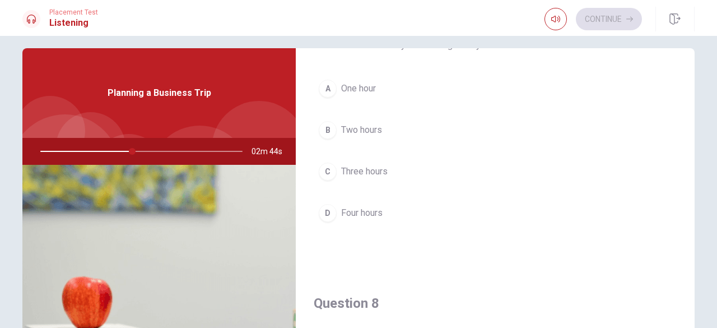
scroll to position [280, 0]
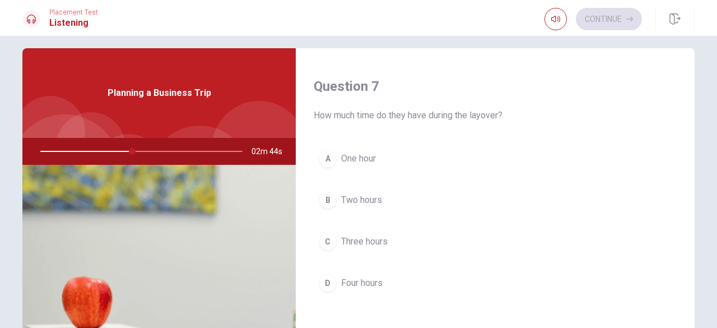
click at [389, 195] on button "B Two hours" at bounding box center [495, 200] width 363 height 28
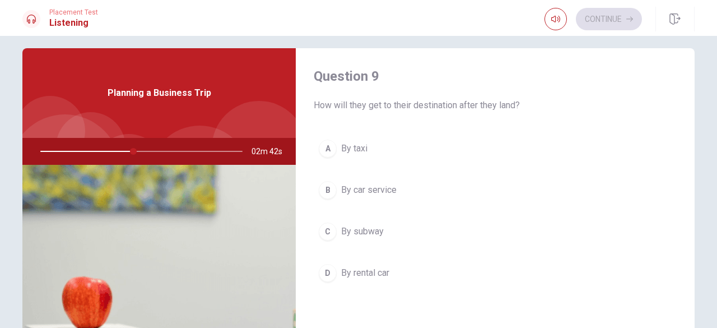
scroll to position [896, 0]
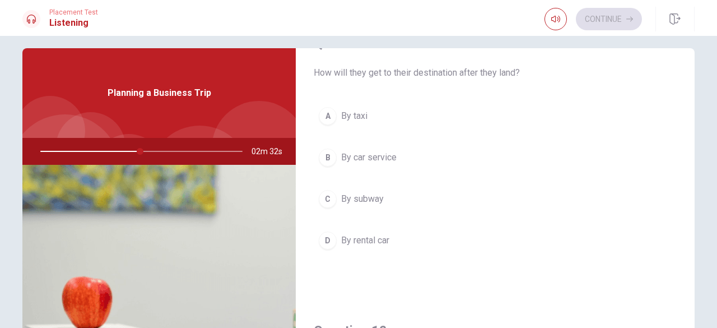
click at [398, 230] on button "D By rental car" at bounding box center [495, 240] width 363 height 28
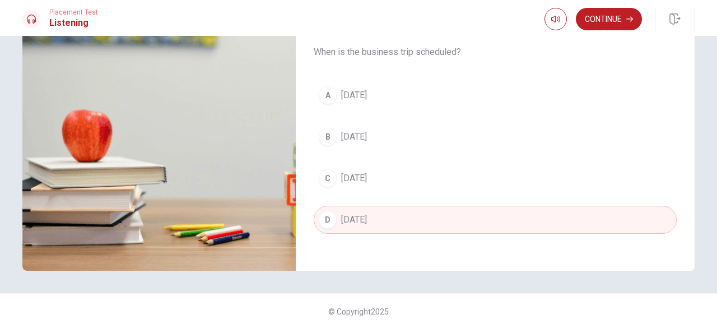
scroll to position [178, 0]
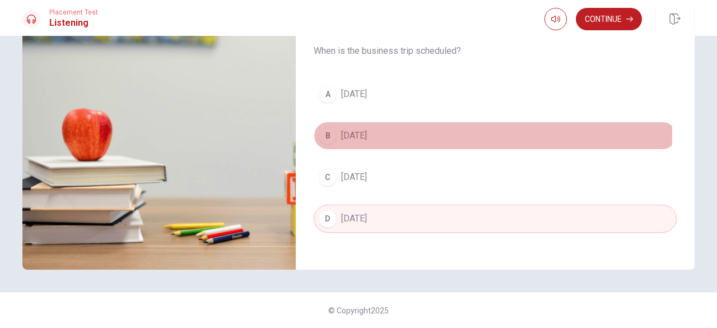
click at [393, 127] on button "B [DATE]" at bounding box center [495, 136] width 363 height 28
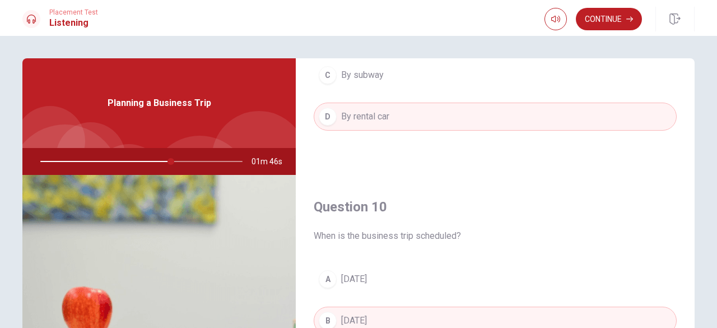
scroll to position [1037, 0]
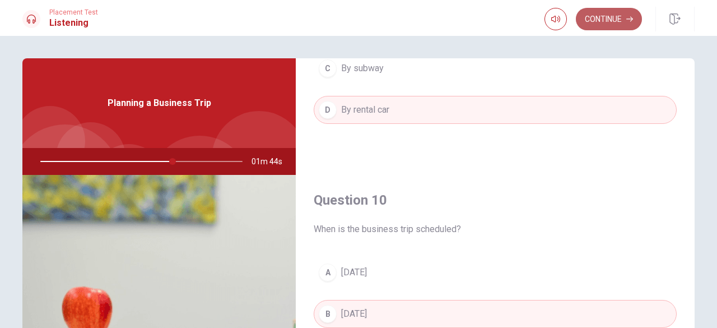
click at [628, 21] on icon "button" at bounding box center [629, 19] width 7 height 7
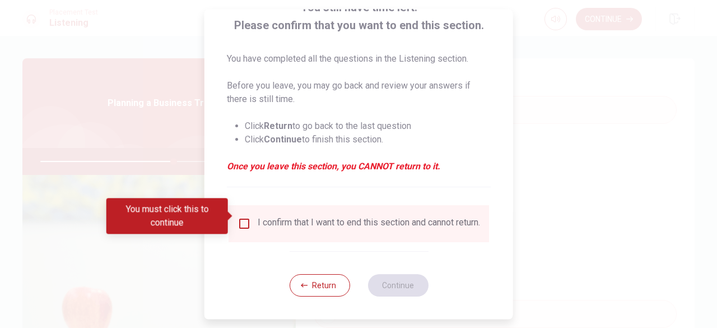
scroll to position [90, 0]
drag, startPoint x: 263, startPoint y: 225, endPoint x: 253, endPoint y: 224, distance: 10.1
click at [261, 225] on div "I confirm that I want to end this section and cannot return." at bounding box center [369, 223] width 222 height 13
click at [240, 219] on input "You must click this to continue" at bounding box center [244, 223] width 13 height 13
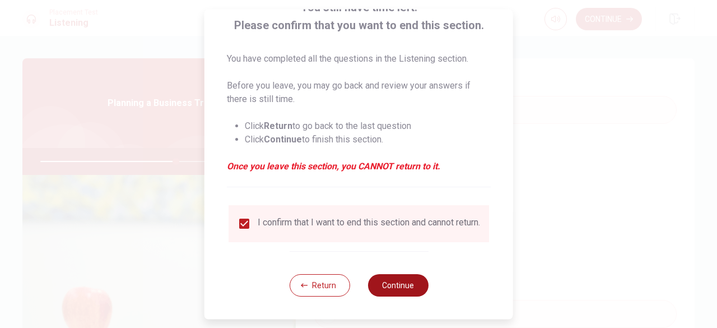
click at [407, 280] on button "Continue" at bounding box center [398, 285] width 61 height 22
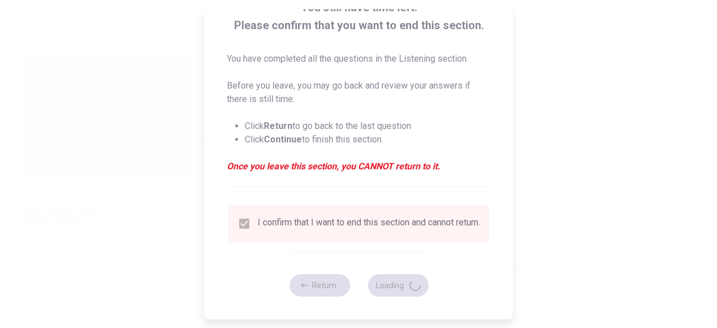
type input "68"
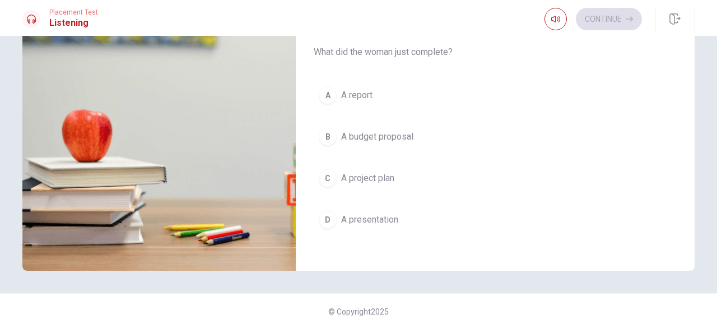
scroll to position [178, 0]
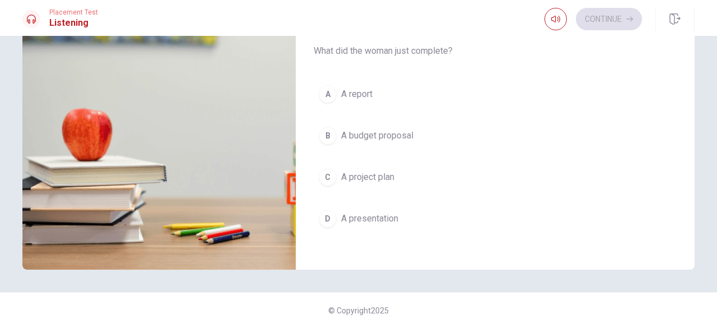
click at [366, 213] on span "A presentation" at bounding box center [369, 218] width 57 height 13
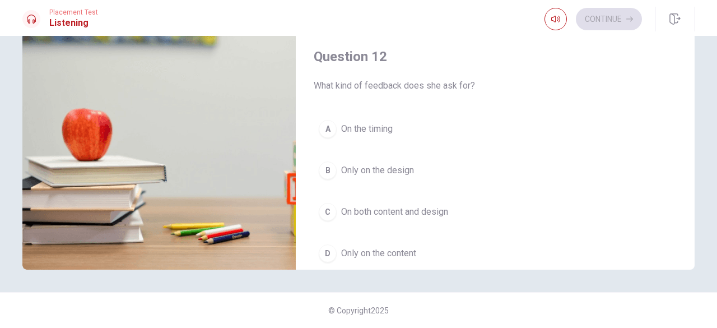
scroll to position [141, 0]
click at [438, 209] on span "On both content and design" at bounding box center [394, 212] width 107 height 13
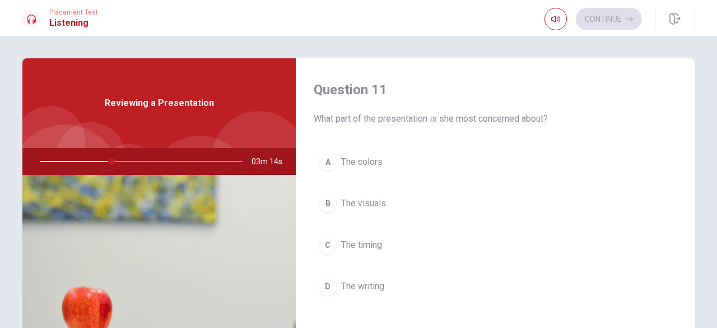
scroll to position [0, 0]
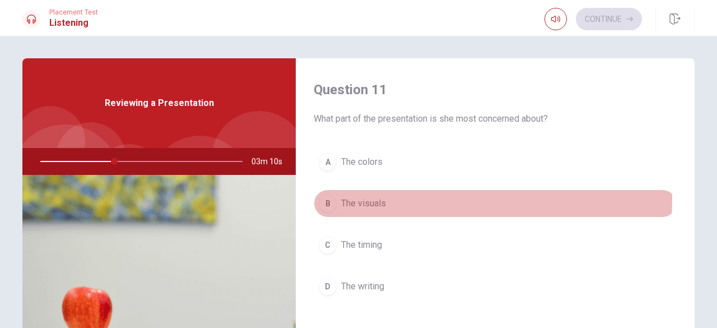
click at [352, 198] on span "The visuals" at bounding box center [363, 203] width 45 height 13
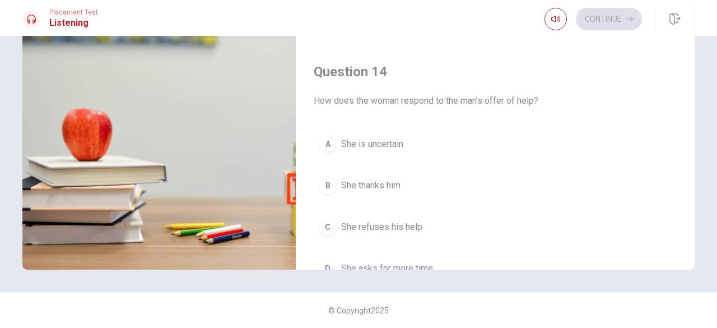
scroll to position [728, 0]
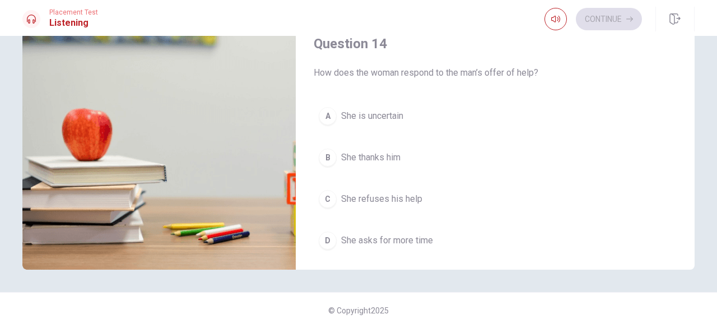
click at [375, 151] on span "She thanks him" at bounding box center [370, 157] width 59 height 13
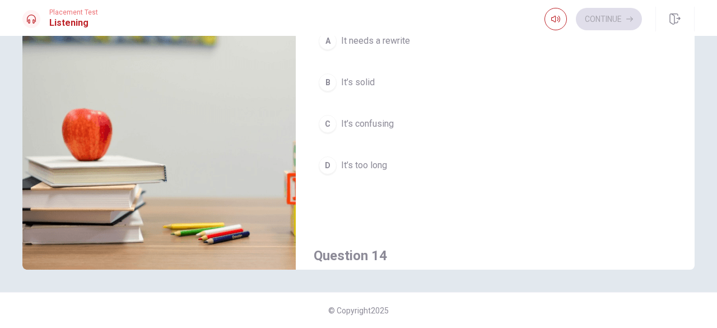
scroll to position [448, 0]
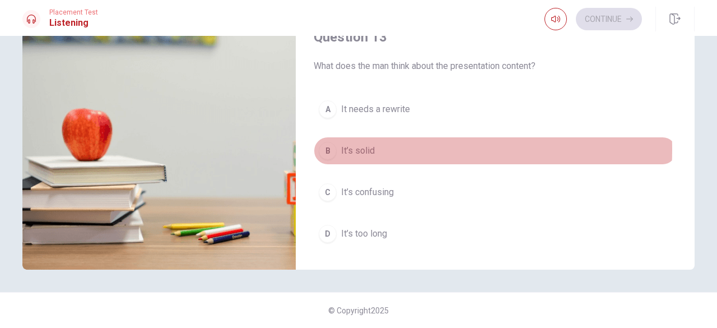
click at [356, 146] on span "It’s solid" at bounding box center [358, 150] width 34 height 13
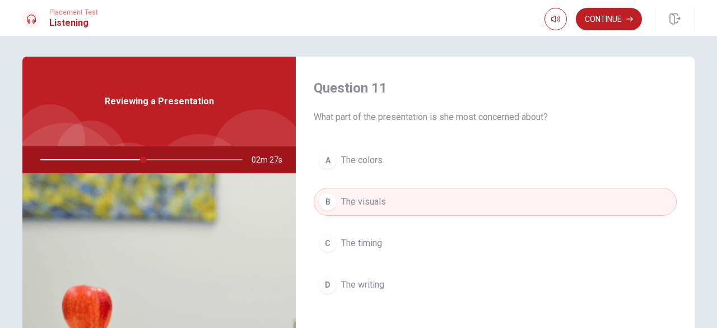
scroll to position [0, 0]
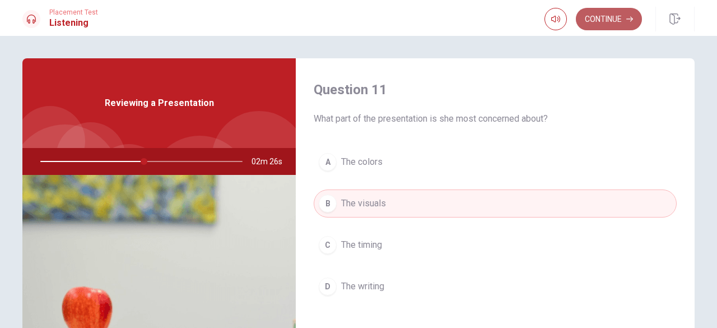
click at [603, 24] on button "Continue" at bounding box center [609, 19] width 66 height 22
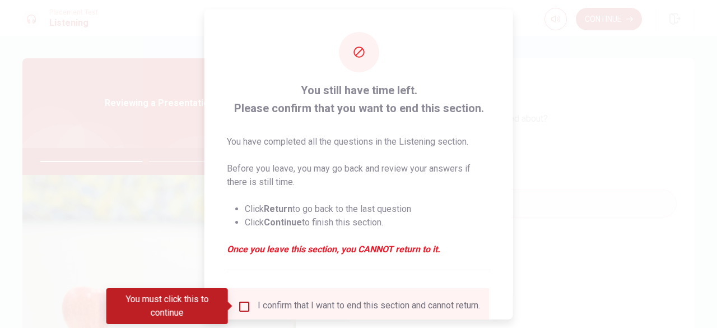
click at [248, 307] on input "You must click this to continue" at bounding box center [244, 305] width 13 height 13
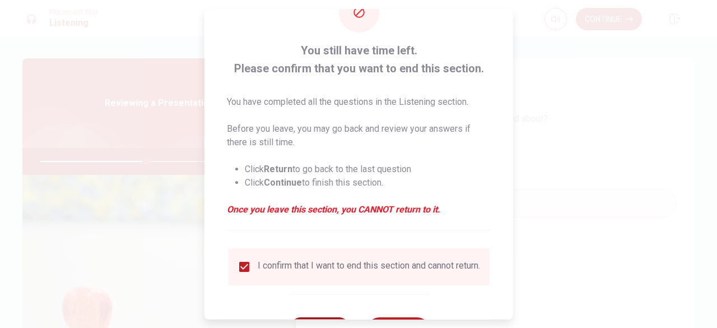
scroll to position [90, 0]
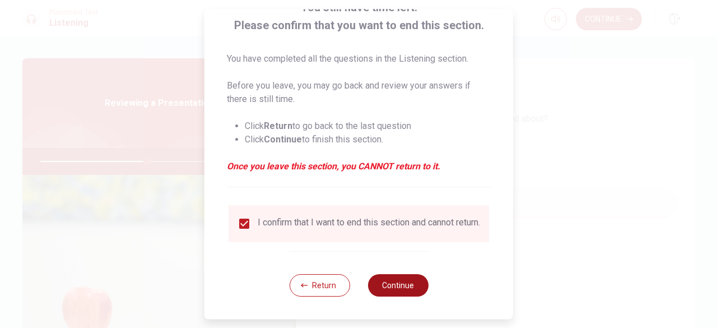
click at [401, 281] on button "Continue" at bounding box center [398, 285] width 61 height 22
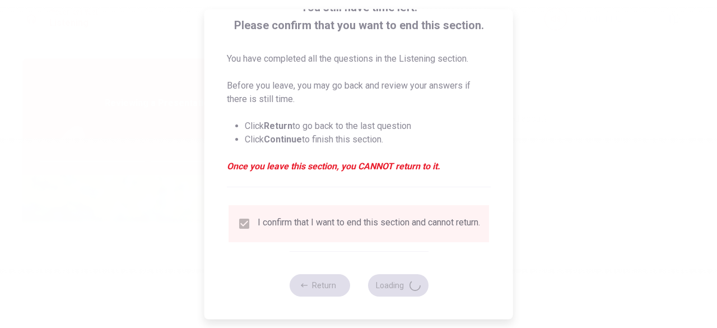
type input "54"
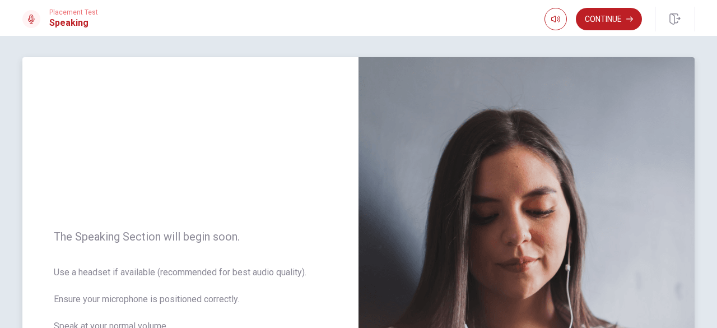
scroll to position [0, 0]
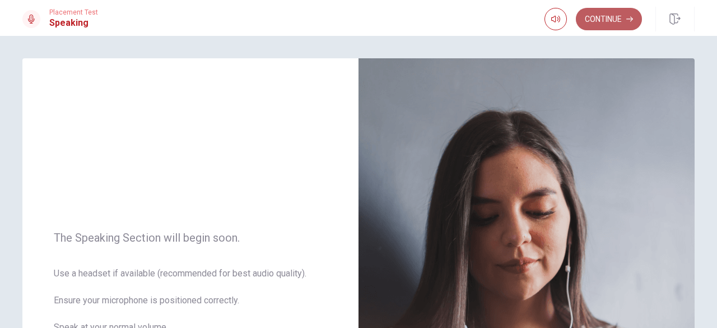
click at [610, 17] on button "Continue" at bounding box center [609, 19] width 66 height 22
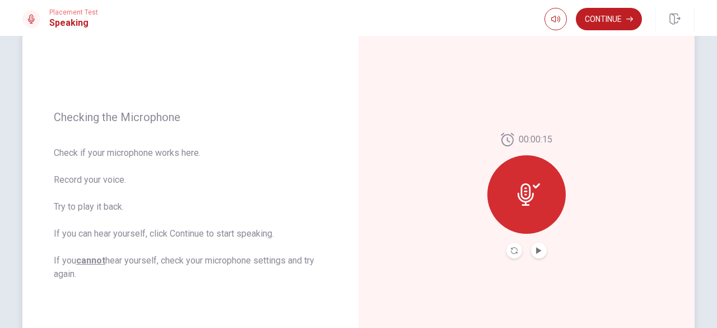
scroll to position [112, 0]
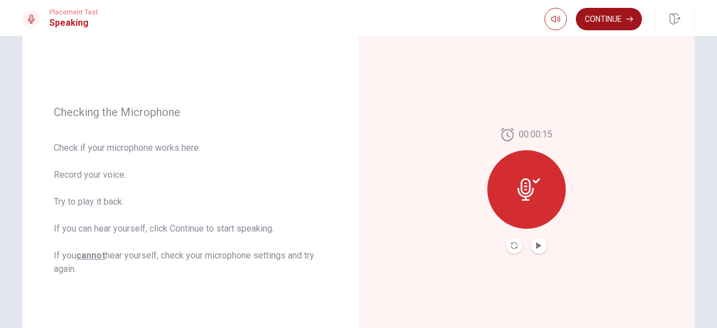
click at [595, 17] on button "Continue" at bounding box center [609, 19] width 66 height 22
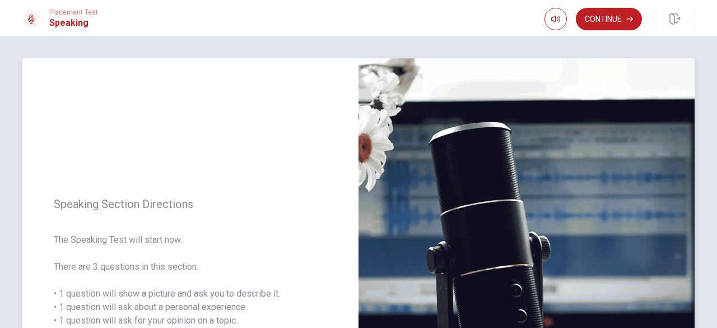
scroll to position [56, 0]
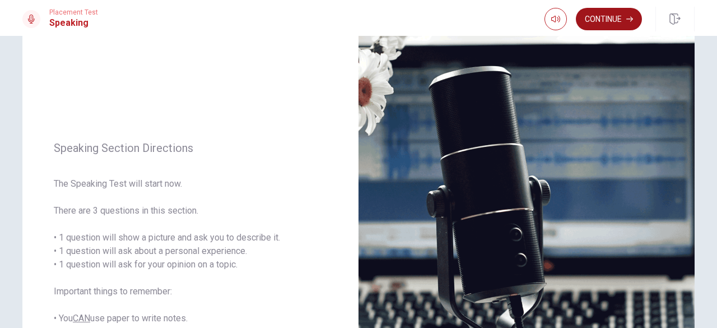
click at [626, 17] on button "Continue" at bounding box center [609, 19] width 66 height 22
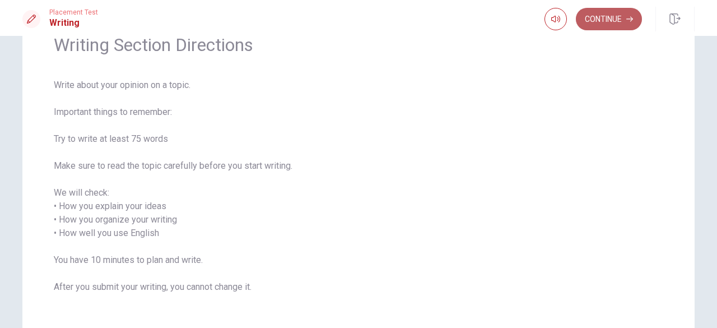
click at [604, 20] on button "Continue" at bounding box center [609, 19] width 66 height 22
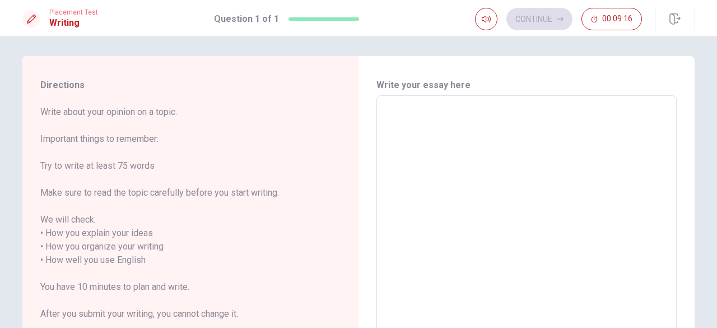
scroll to position [4, 0]
click at [410, 106] on textarea at bounding box center [526, 251] width 285 height 297
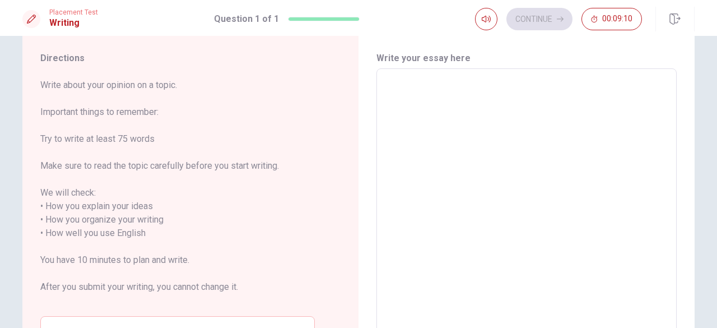
scroll to position [29, 0]
type textarea "I"
type textarea "x"
type textarea "R"
type textarea "x"
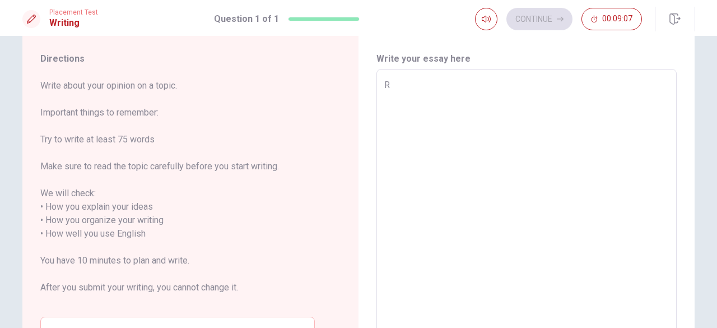
type textarea "Re"
type textarea "x"
type textarea "Rec"
type textarea "x"
type textarea "Rece"
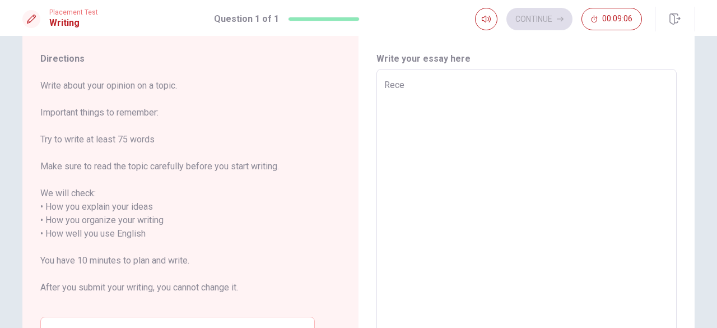
type textarea "x"
type textarea "Recen"
type textarea "x"
type textarea "Recent"
type textarea "x"
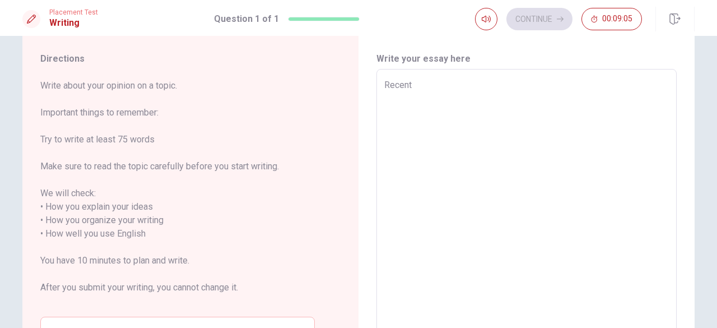
type textarea "Recenti"
type textarea "x"
type textarea "Recentil"
type textarea "x"
type textarea "Recentily"
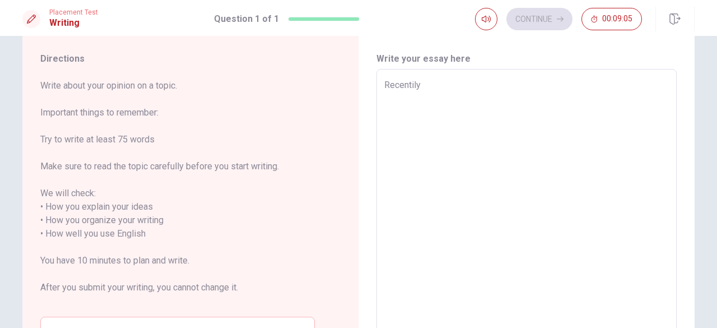
type textarea "x"
type textarea "Recentily"
type textarea "x"
type textarea "Recentily I"
type textarea "x"
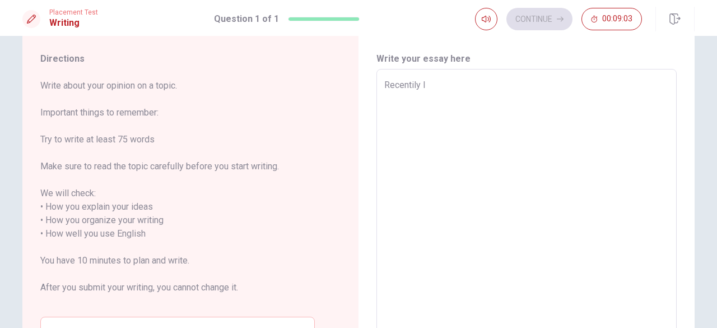
type textarea "Recentily I"
type textarea "x"
type textarea "Recentily I w"
type textarea "x"
type textarea "Recentily I wa"
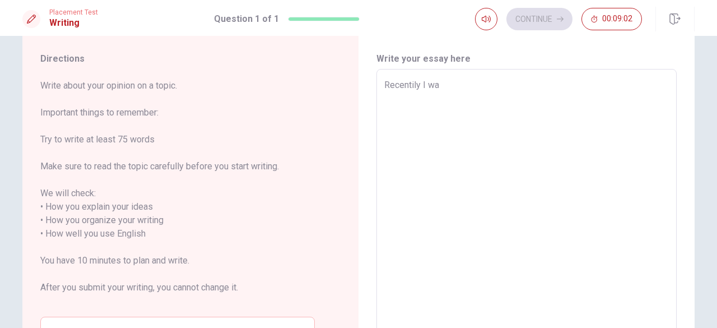
type textarea "x"
type textarea "Recentily I was"
type textarea "x"
type textarea "Recentily I was"
type textarea "x"
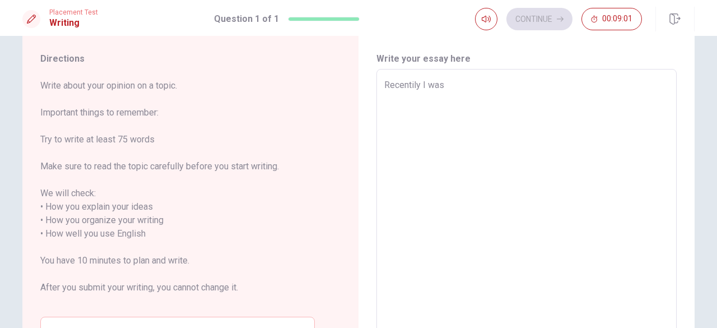
type textarea "Recentily I was w"
type textarea "x"
type textarea "Recentily I was wo"
type textarea "x"
type textarea "Recentily I was wor"
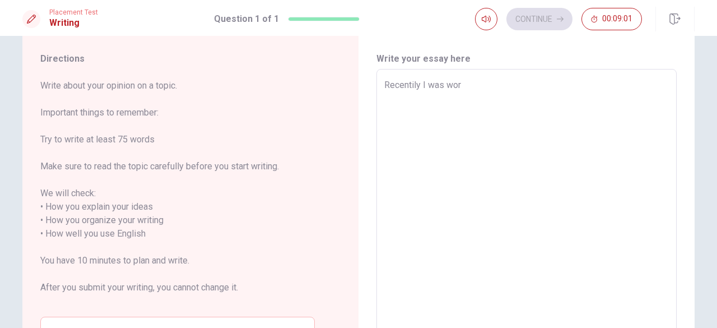
type textarea "x"
type textarea "Recentily I was work"
type textarea "x"
type textarea "Recentily I was worki"
type textarea "x"
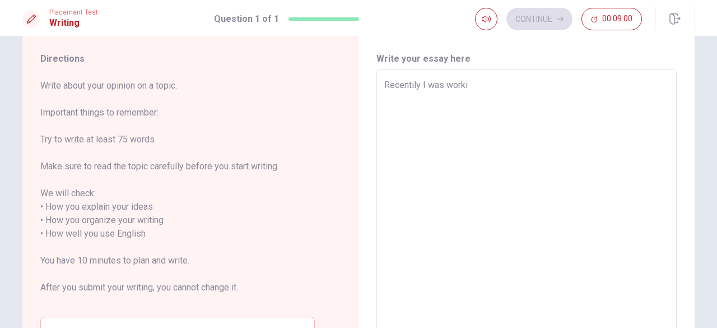
type textarea "Recentily I was workin"
type textarea "x"
type textarea "Recentily I was working"
type textarea "x"
type textarea "Recentily I was working"
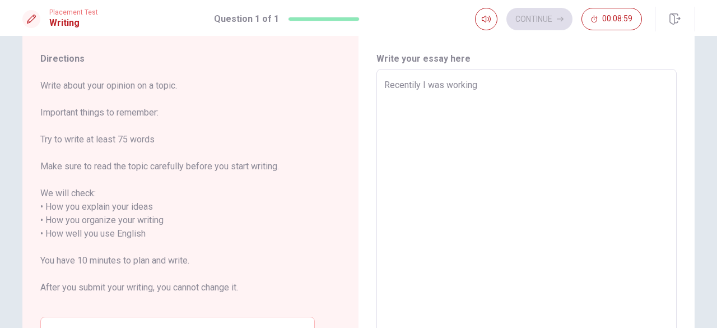
type textarea "x"
type textarea "Recentily I was working i"
type textarea "x"
type textarea "Recentily I was working in"
type textarea "x"
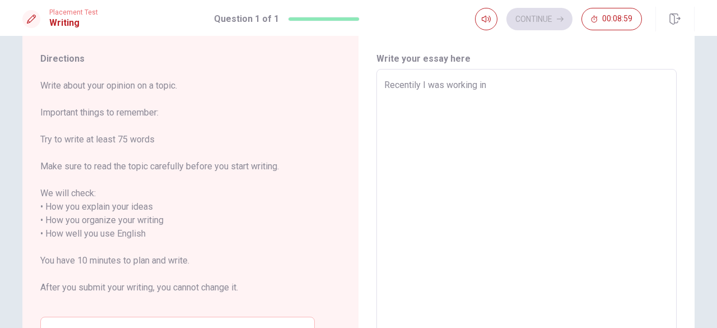
type textarea "Recentily I was working in"
type textarea "x"
type textarea "Recentily I was working in a"
type textarea "x"
type textarea "Recentily I was working in a"
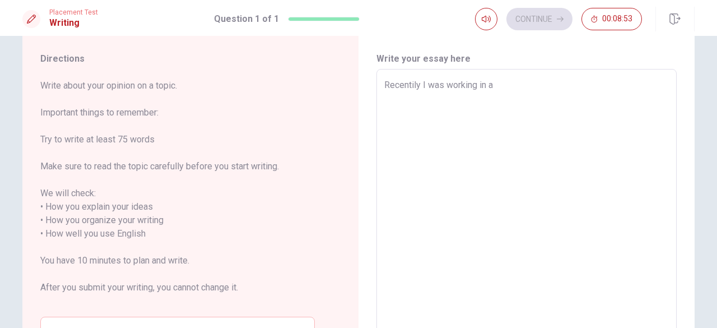
type textarea "x"
type textarea "Recentily I was working in a p"
type textarea "x"
type textarea "Recentily I was working in a pr"
type textarea "x"
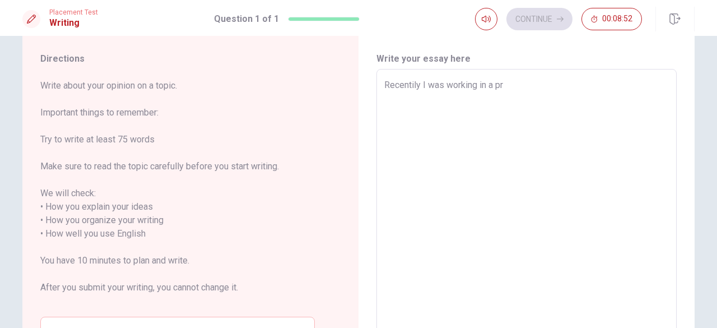
type textarea "Recentily I was working in a pro"
type textarea "x"
type textarea "Recentily I was working in a proc"
type textarea "x"
type textarea "Recentily I was working in a proce"
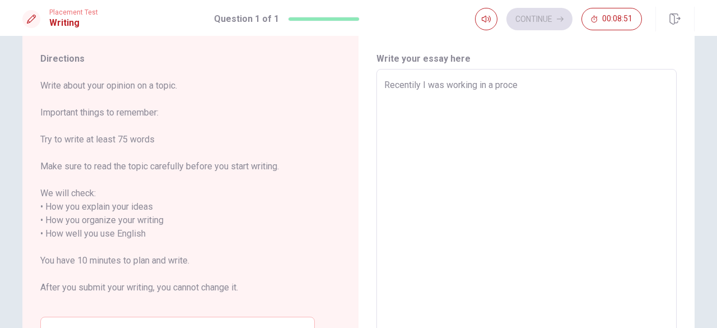
type textarea "x"
type textarea "Recentily I was working in a proces"
type textarea "x"
type textarea "Recentily I was working in a process"
type textarea "x"
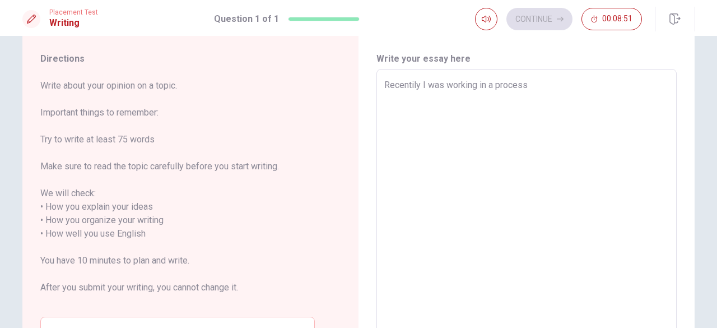
type textarea "Recentily I was working in a process"
type textarea "x"
type textarea "Recentily I was working in a process i"
type textarea "x"
type textarea "Recentily I was working in a process im"
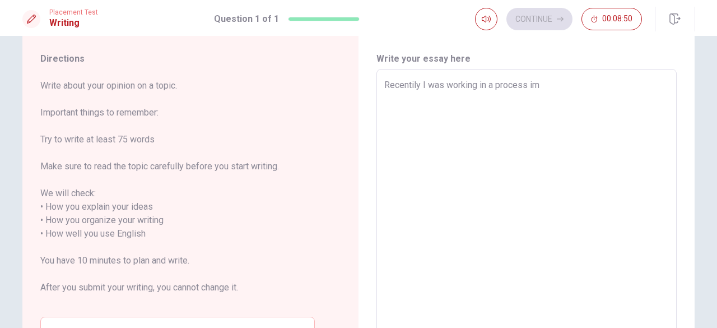
type textarea "x"
type textarea "Recentily I was working in a process imp"
type textarea "x"
type textarea "Recentily I was working in a process impr"
type textarea "x"
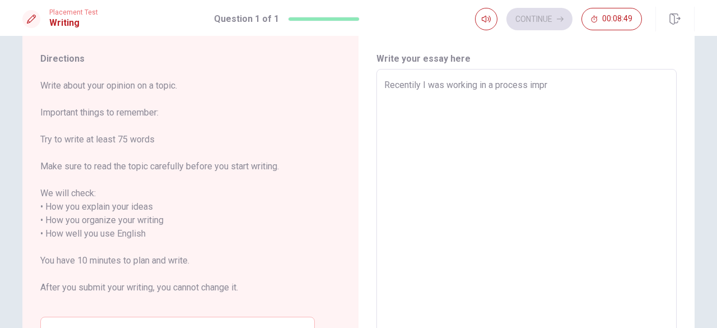
type textarea "Recentily I was working in a process impro"
type textarea "x"
type textarea "Recentily I was working in a process improv"
type textarea "x"
type textarea "Recentily I was working in a process improve"
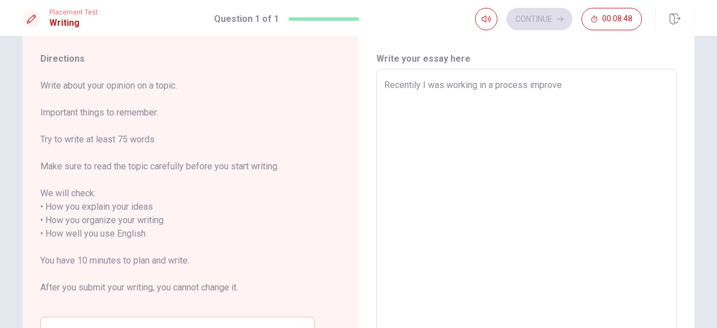
type textarea "x"
type textarea "Recentily I was working in a process improvem"
type textarea "x"
type textarea "Recentily I was working in a process improveme"
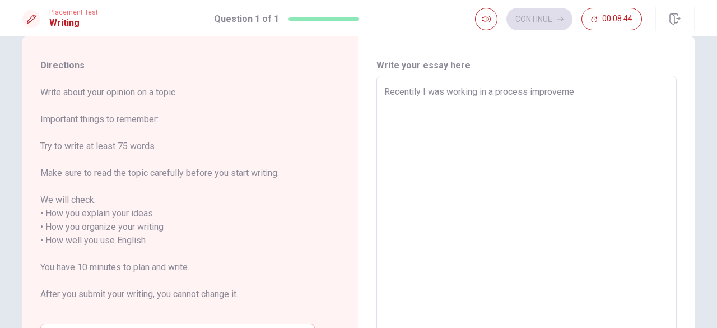
scroll to position [20, 0]
type textarea "x"
type textarea "Recentily I was working in a process improvem"
type textarea "x"
type textarea "Recentily I was working in a process improve"
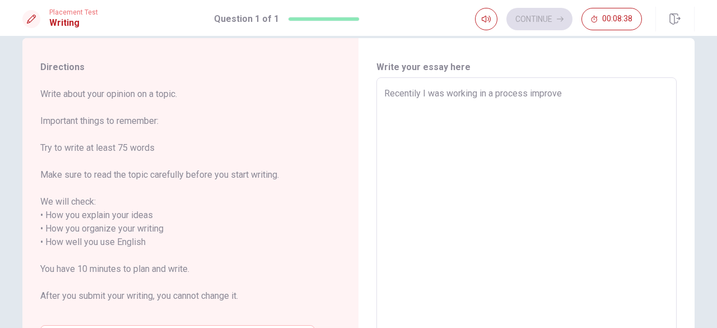
type textarea "x"
type textarea "Recentily I was working in a process improv"
type textarea "x"
type textarea "Recentily I was working in a process improve"
type textarea "x"
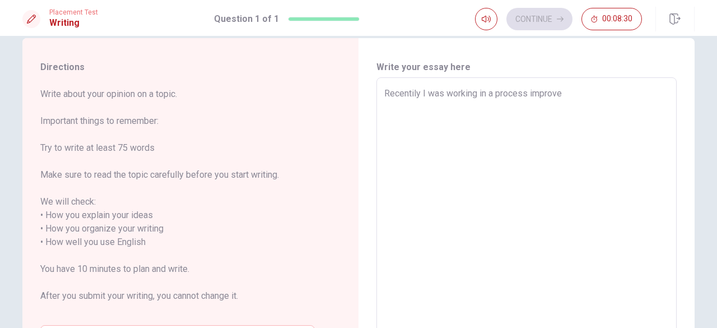
type textarea "Recentily I was working in a process improvem"
type textarea "x"
type textarea "Recentily I was working in a process improveme"
type textarea "x"
type textarea "Recentily I was working in a process improvemen"
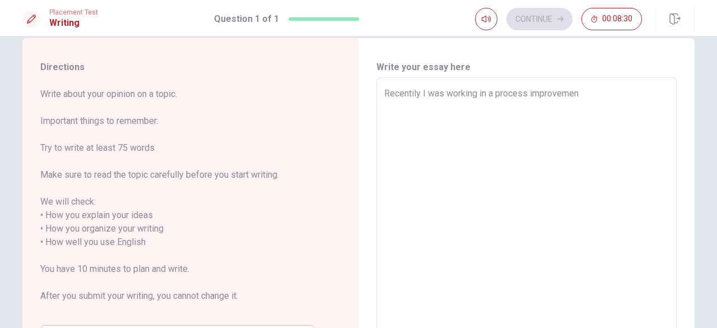
type textarea "x"
type textarea "Recentily I was working in a process improvement"
type textarea "x"
type textarea "Recentily I was working in a process improvement"
type textarea "x"
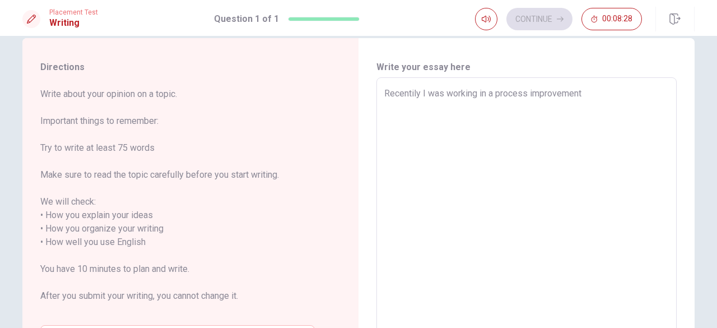
type textarea "Recentily I was working in a process improvement"
type textarea "x"
type textarea "Recentily I was working in a process improvement"
type textarea "x"
type textarea "Recentily I was working in a process improvement t"
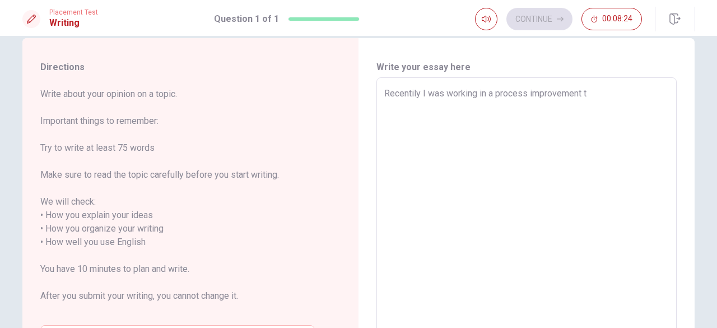
type textarea "x"
type textarea "Recentily I was working in a process improvement th"
type textarea "x"
type textarea "Recentily I was working in a process improvement tha"
type textarea "x"
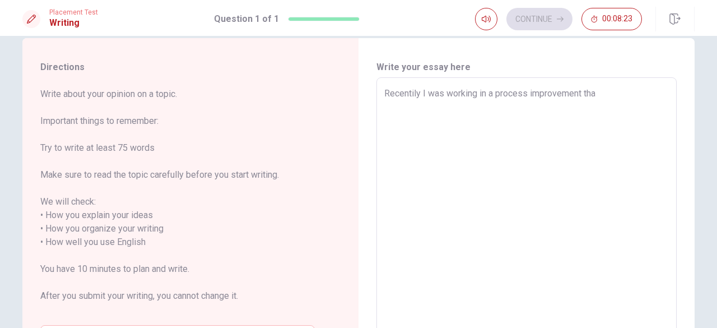
type textarea "Recentily I was working in a process improvement that"
type textarea "x"
type textarea "Recentily I was working in a process improvement that"
type textarea "x"
type textarea "Recentily I was working in a process improvement that w"
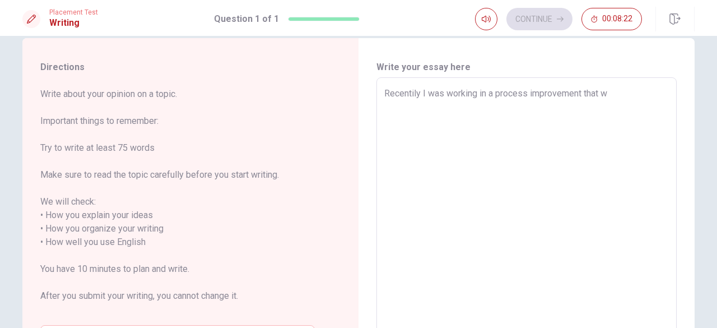
type textarea "x"
type textarea "Recentily I was working in a process improvement that wa"
type textarea "x"
type textarea "Recentily I was working in a process improvement that was"
type textarea "x"
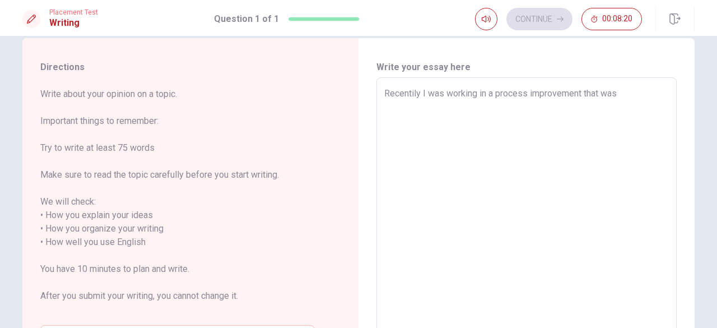
type textarea "Recentily I was working in a process improvement that was"
type textarea "x"
type textarea "Recentily I was working in a process improvement that was r"
type textarea "x"
type textarea "Recentily I was working in a process improvement that was re"
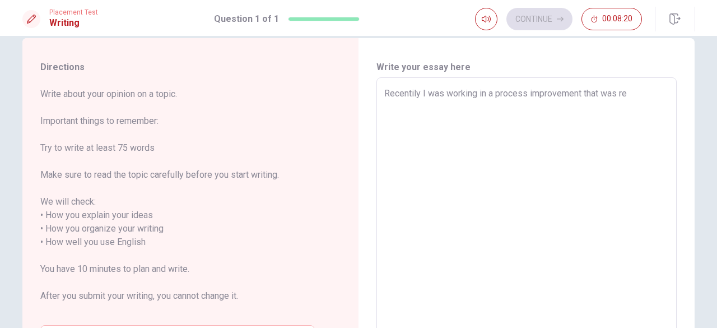
type textarea "x"
type textarea "Recentily I was working in a process improvement that was rel"
type textarea "x"
type textarea "Recentily I was working in a process improvement that was [MEDICAL_DATA]"
type textarea "x"
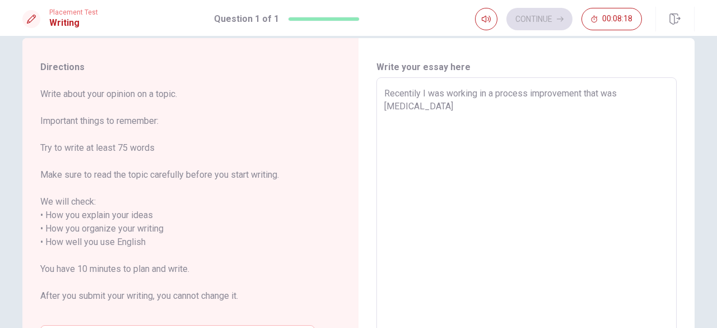
type textarea "Recentily I was working in a process improvement that was relat"
type textarea "x"
type textarea "Recentily I was working in a process improvement that was relate"
type textarea "x"
type textarea "Recentily I was working in a process improvement that was relatea"
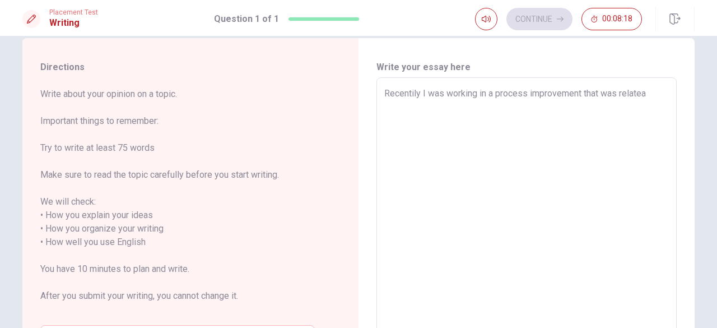
type textarea "x"
type textarea "Recentily I was working in a process improvement that was relatead"
type textarea "x"
type textarea "Recentily I was working in a process improvement that was relatead"
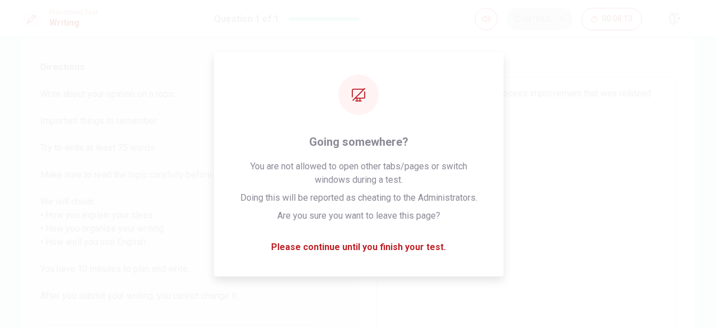
type textarea "x"
type textarea "Recentily I was working in a process improvement that was relatead t"
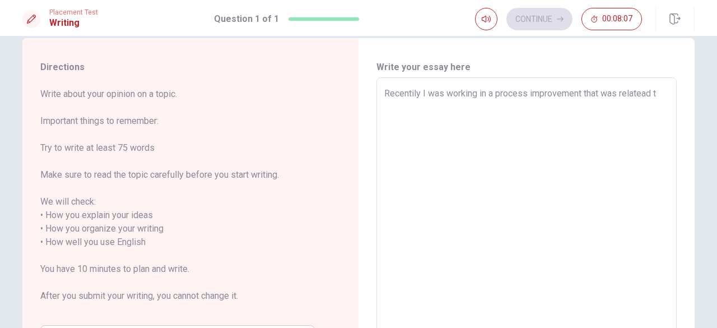
type textarea "x"
type textarea "Recentily I was working in a process improvement that was relatead to"
type textarea "x"
type textarea "Recentily I was working in a process improvement that was relatead to"
type textarea "x"
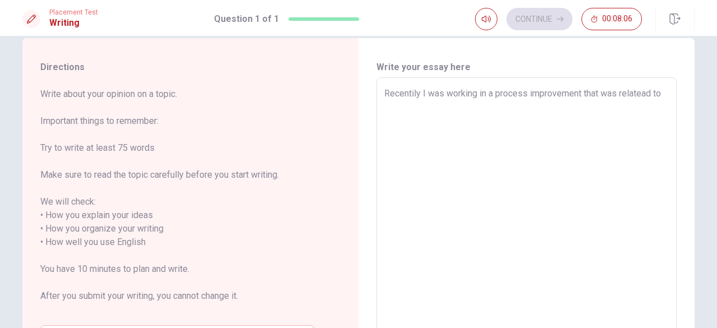
type textarea "Recentily I was working in a process improvement that was relatead to m"
type textarea "x"
type textarea "Recentily I was working in a process improvement that was relatead to my"
type textarea "x"
type textarea "Recentily I was working in a process improvement that was relatead to my"
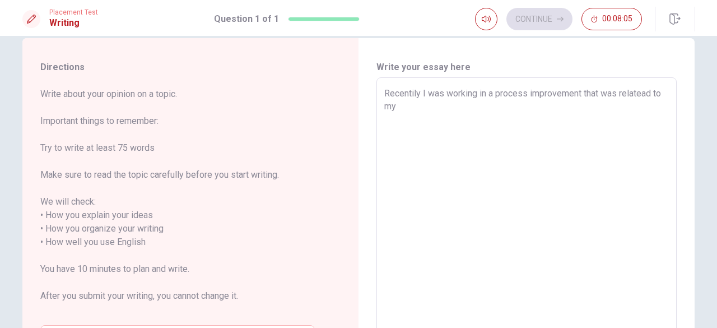
type textarea "x"
type textarea "Recentily I was working in a process improvement that was relatead to my j"
type textarea "x"
type textarea "Recentily I was working in a process improvement that was relatead to my jo"
type textarea "x"
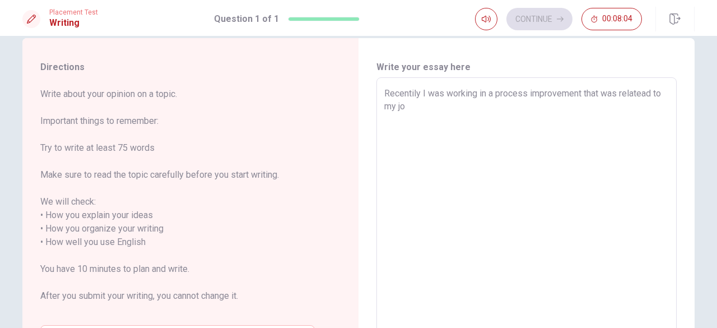
type textarea "Recentily I was working in a process improvement that was relatead to my job"
type textarea "x"
type textarea "Recentily I was working in a process improvement that was relatead to my jo"
type textarea "x"
type textarea "Recentily I was working in a process improvement that was relatead to my j"
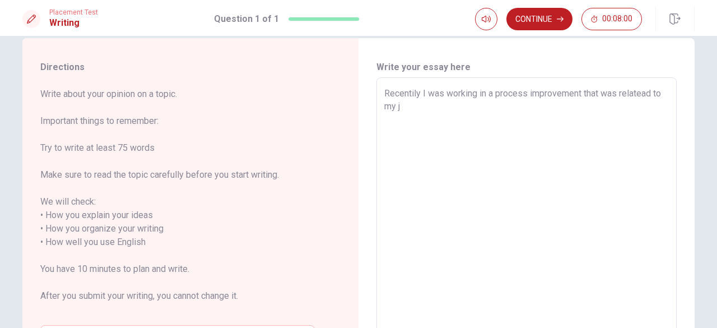
type textarea "x"
type textarea "Recentily I was working in a process improvement that was relatead to my"
type textarea "x"
type textarea "Recentily I was working in a process improvement that was relatead to my w"
type textarea "x"
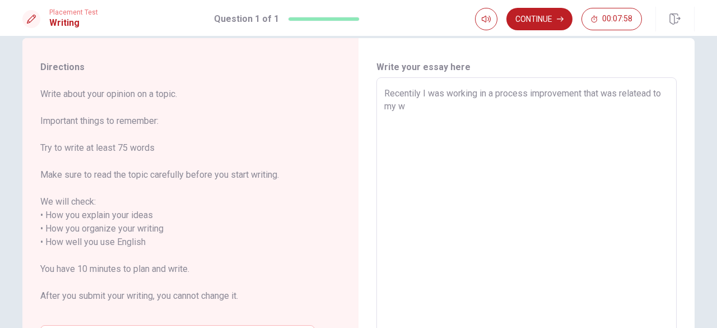
type textarea "Recentily I was working in a process improvement that was relatead to my wo"
type textarea "x"
type textarea "Recentily I was working in a process improvement that was relatead to my wor"
type textarea "x"
type textarea "Recentily I was working in a process improvement that was relatead to my work"
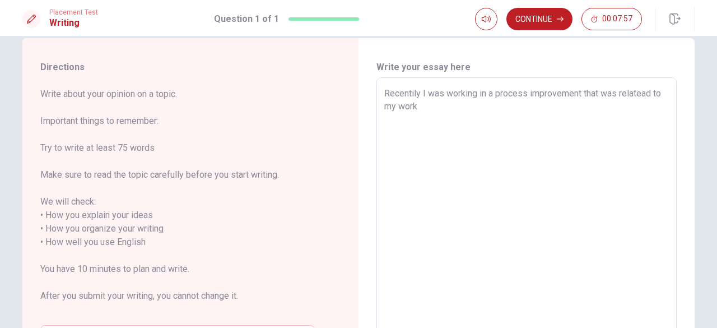
type textarea "x"
type textarea "Recentily I was working in a process improvement that was relatead to my work."
type textarea "x"
type textarea "Recentily I was working in a process improvement that was relatead to my work."
type textarea "x"
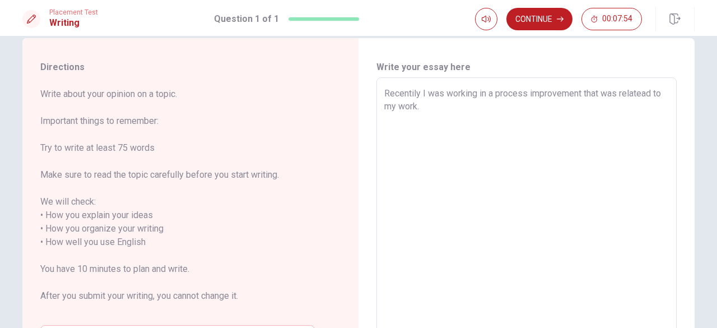
type textarea "Recentily I was working in a process improvement that was relatead to my work. I"
type textarea "x"
type textarea "Recentily I was working in a process improvement that was relatead to my work. I"
type textarea "x"
type textarea "Recentily I was working in a process improvement that was relatead to my work. …"
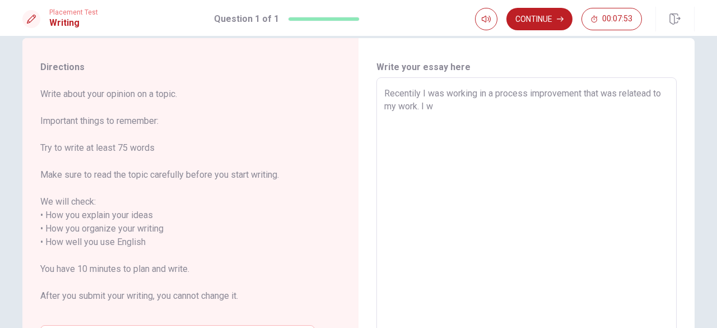
type textarea "x"
type textarea "Recentily I was working in a process improvement that was relatead to my work. …"
type textarea "x"
type textarea "Recentily I was working in a process improvement that was relatead to my work. …"
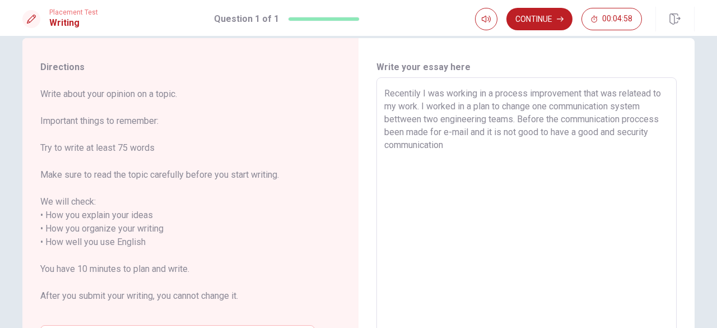
click at [407, 145] on textarea "Recentily I was working in a process improvement that was relatead to my work. …" at bounding box center [526, 235] width 285 height 297
click at [446, 148] on textarea "Recentily I was working in a process improvement that was relatead to my work. …" at bounding box center [526, 235] width 285 height 297
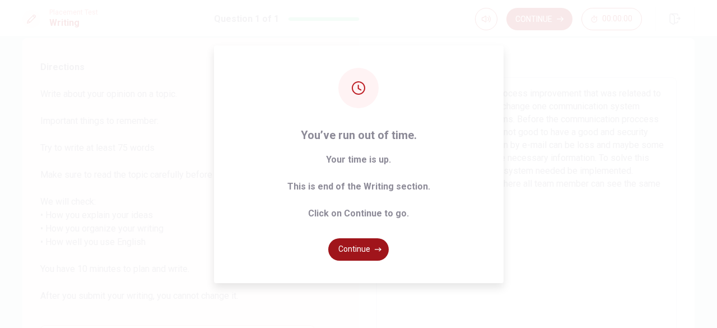
click at [373, 251] on button "Continue" at bounding box center [358, 249] width 61 height 22
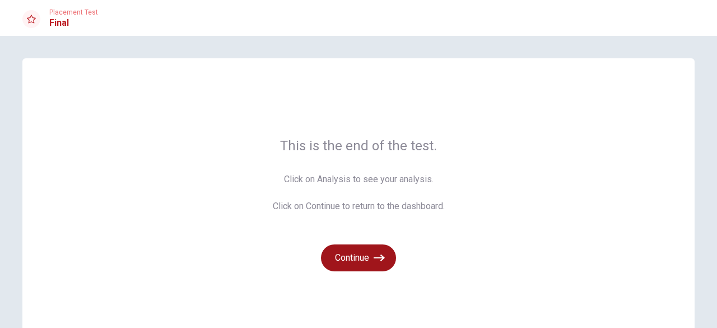
scroll to position [56, 0]
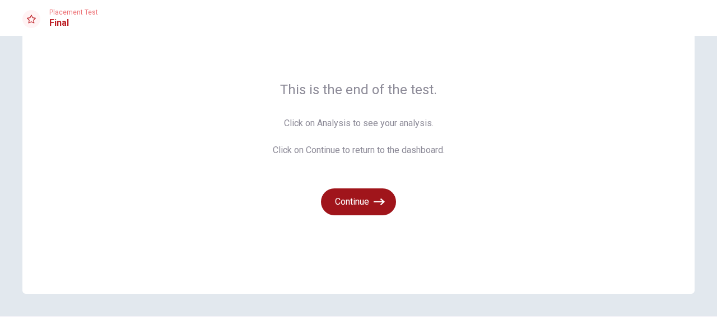
click at [362, 209] on button "Continue" at bounding box center [358, 201] width 75 height 27
